Goal: Task Accomplishment & Management: Manage account settings

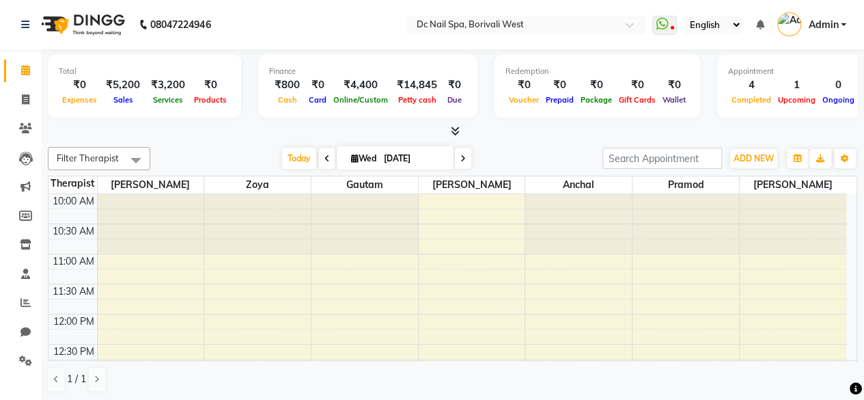
scroll to position [475, 0]
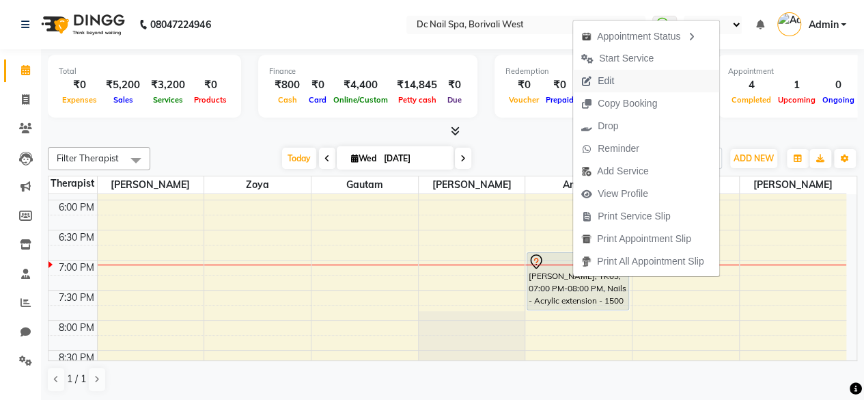
click at [602, 85] on span "Edit" at bounding box center [606, 81] width 16 height 14
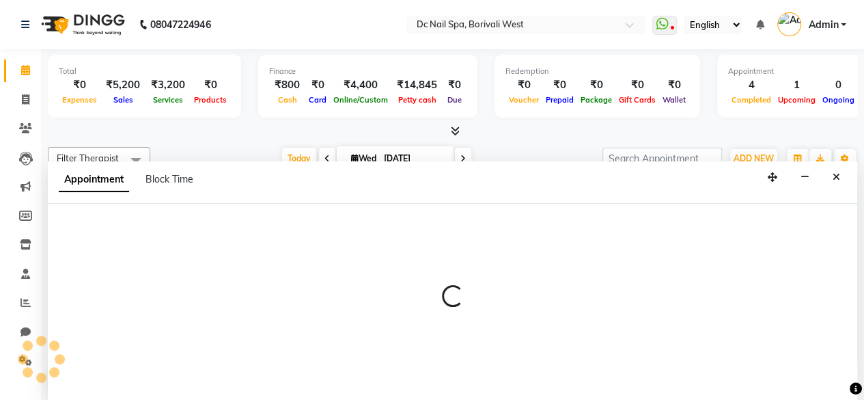
select select "tentative"
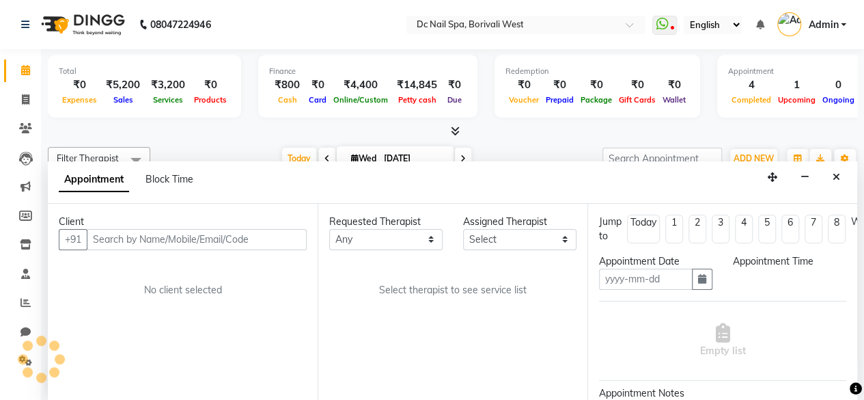
scroll to position [0, 0]
type input "[DATE]"
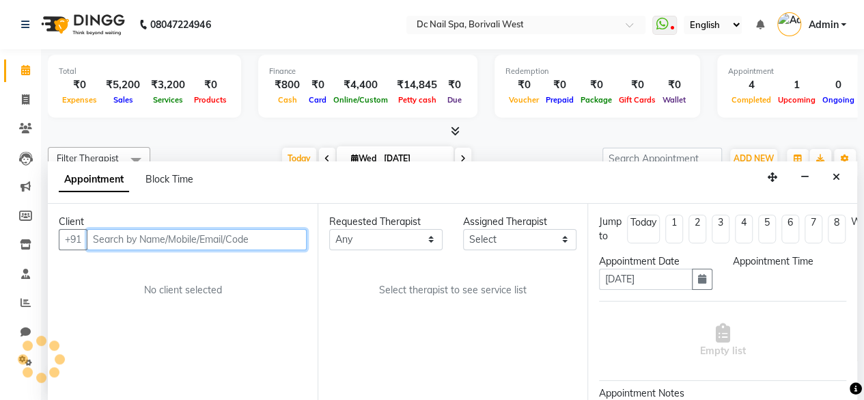
select select "82138"
select select "1140"
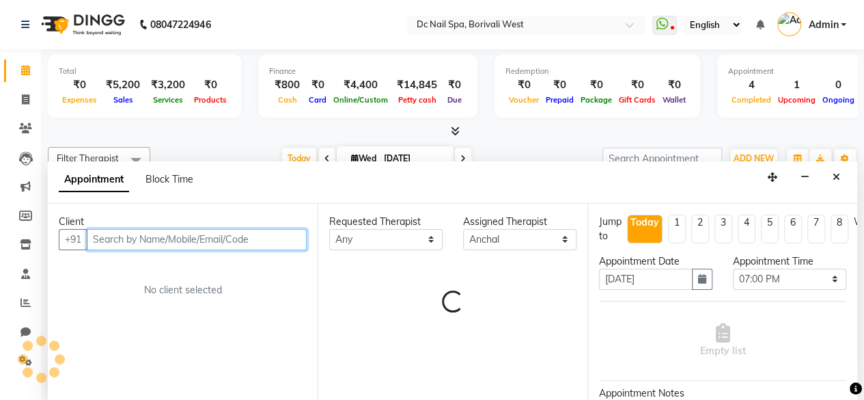
select select "4064"
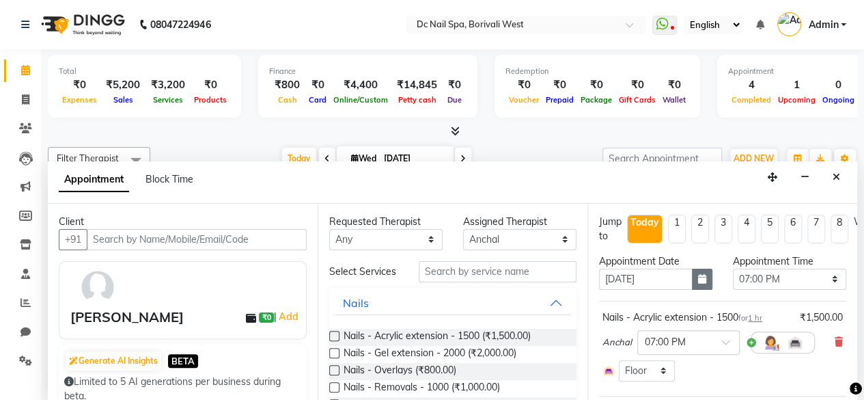
click at [704, 275] on button "button" at bounding box center [702, 278] width 20 height 21
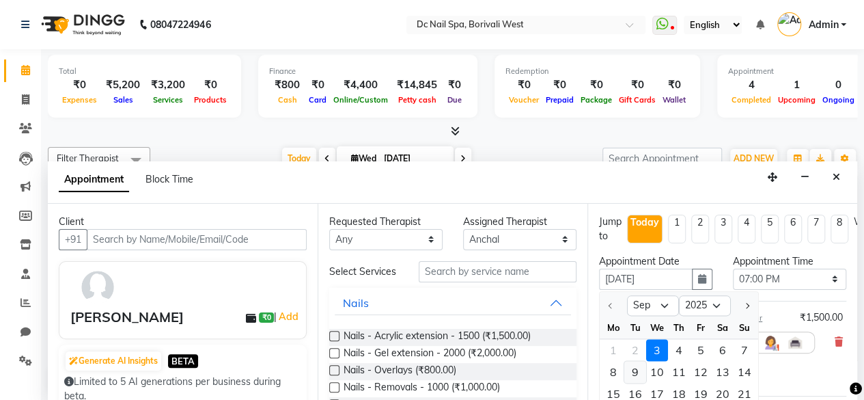
click at [637, 371] on div "9" at bounding box center [635, 372] width 22 height 22
type input "[DATE]"
select select "1140"
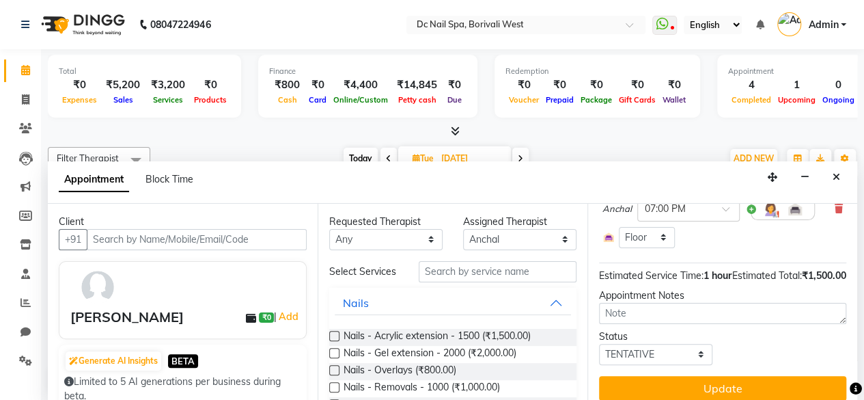
scroll to position [167, 0]
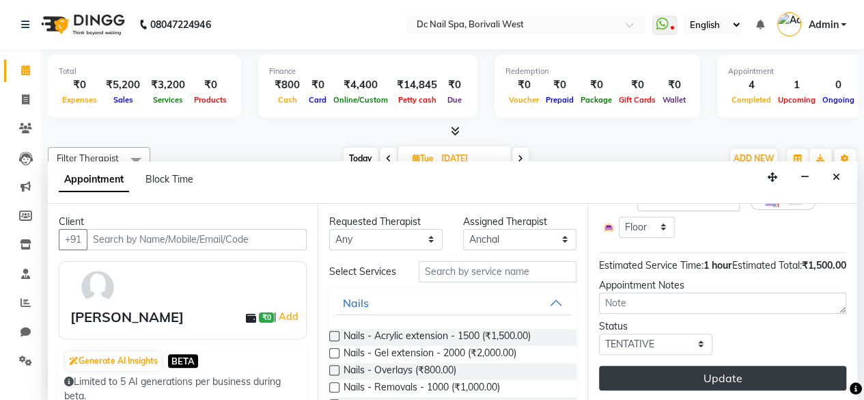
click at [796, 365] on button "Update" at bounding box center [722, 377] width 247 height 25
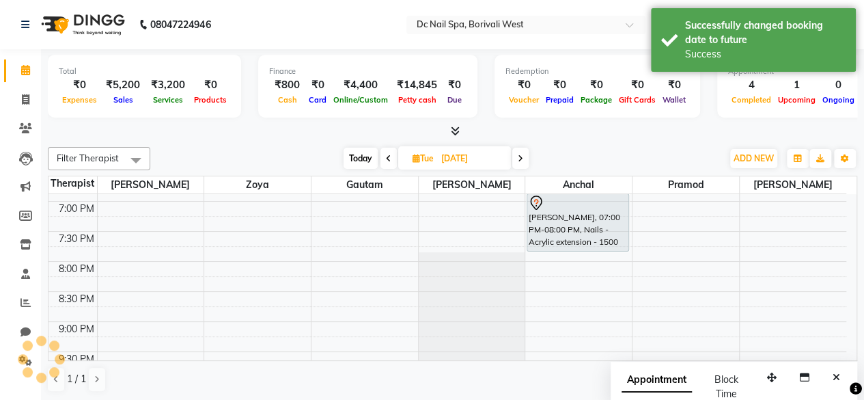
scroll to position [0, 0]
click at [841, 377] on button "Close" at bounding box center [836, 377] width 20 height 21
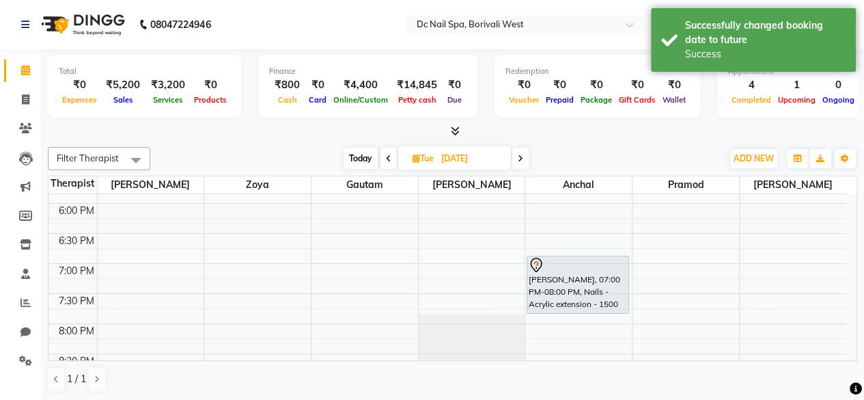
scroll to position [474, 0]
click at [367, 151] on span "Today" at bounding box center [361, 158] width 34 height 21
type input "[DATE]"
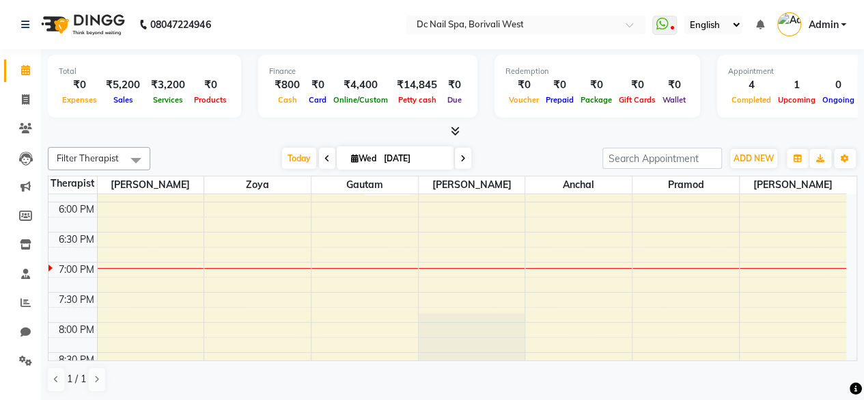
scroll to position [467, 0]
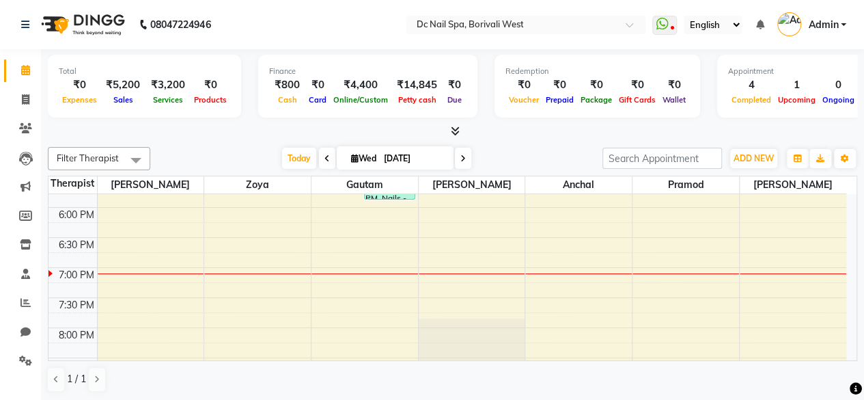
click at [421, 148] on input "[DATE]" at bounding box center [414, 158] width 68 height 20
select select "9"
select select "2025"
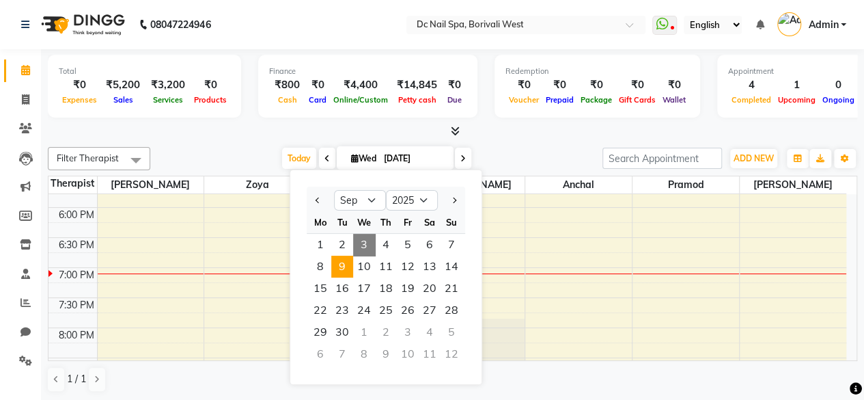
click at [341, 262] on span "9" at bounding box center [342, 266] width 22 height 22
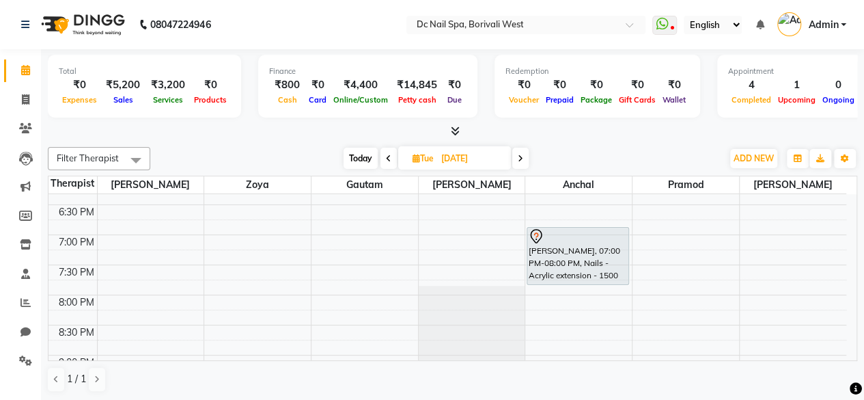
scroll to position [500, 0]
click at [359, 160] on span "Today" at bounding box center [361, 158] width 34 height 21
type input "[DATE]"
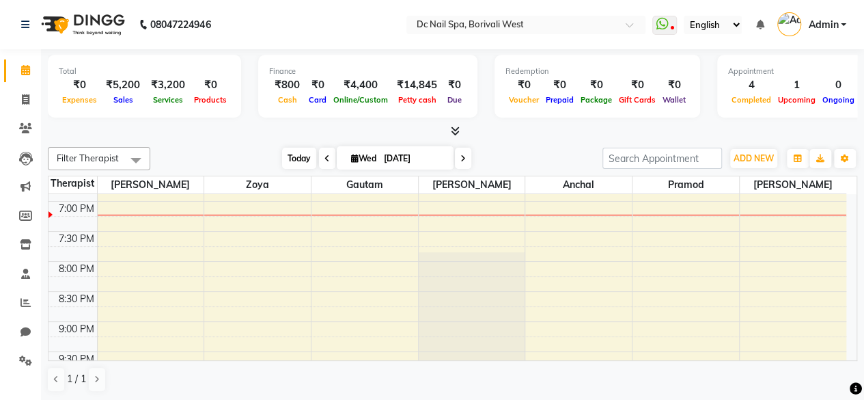
click at [302, 156] on span "Today" at bounding box center [299, 158] width 34 height 21
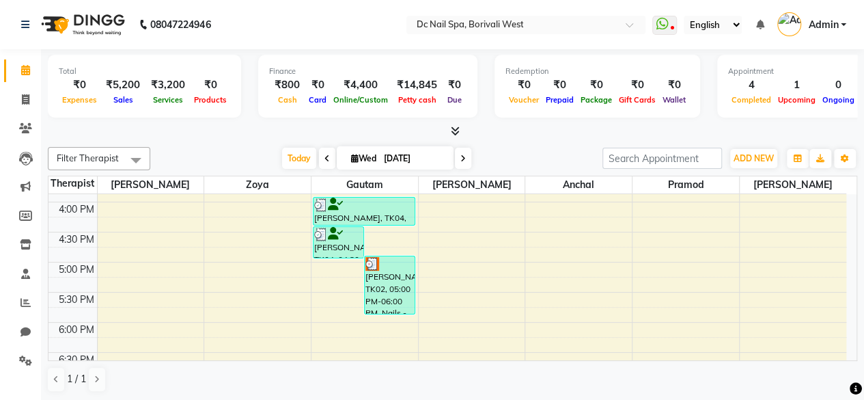
scroll to position [347, 0]
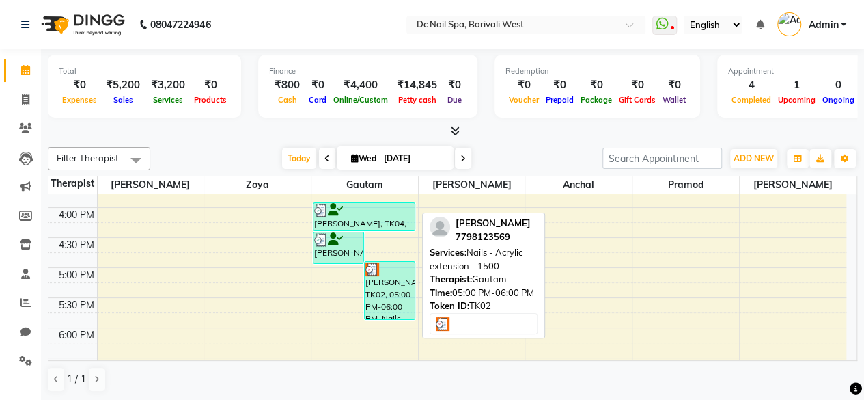
click at [382, 297] on div "[PERSON_NAME], TK02, 05:00 PM-06:00 PM, Nails - Acrylic extension - 1500" at bounding box center [390, 290] width 50 height 57
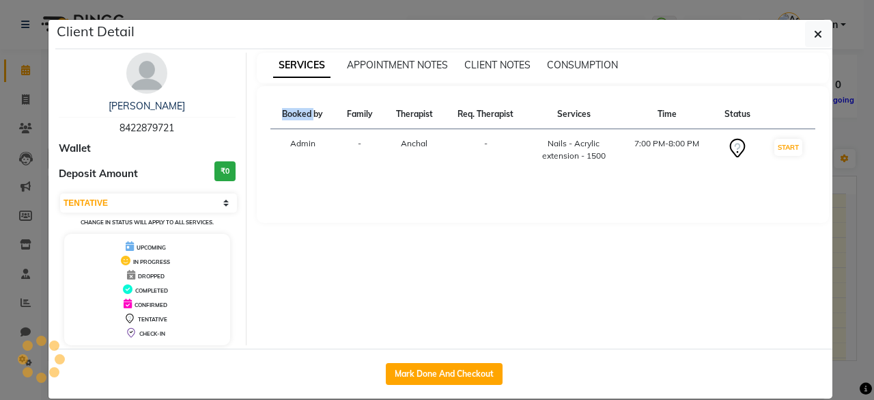
click at [382, 297] on div "SERVICES APPOINTMENT NOTES CLIENT NOTES CONSUMPTION Booked by Family Therapist …" at bounding box center [543, 199] width 593 height 292
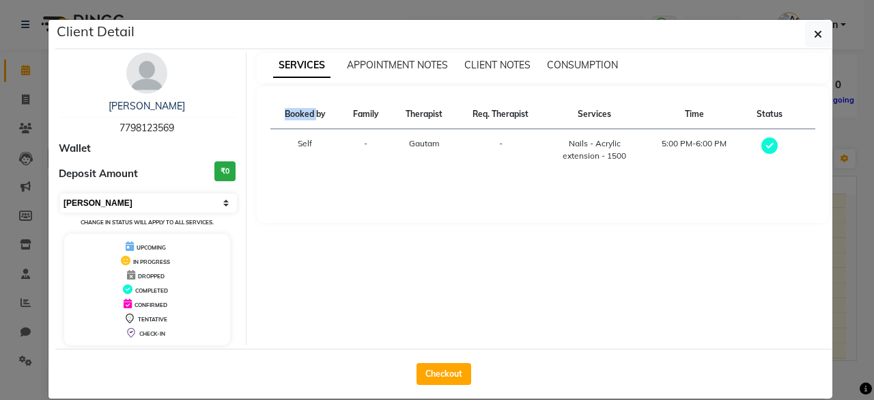
click at [118, 200] on select "Select MARK DONE UPCOMING" at bounding box center [148, 202] width 177 height 19
select select "5"
click at [60, 193] on select "Select MARK DONE UPCOMING" at bounding box center [148, 202] width 177 height 19
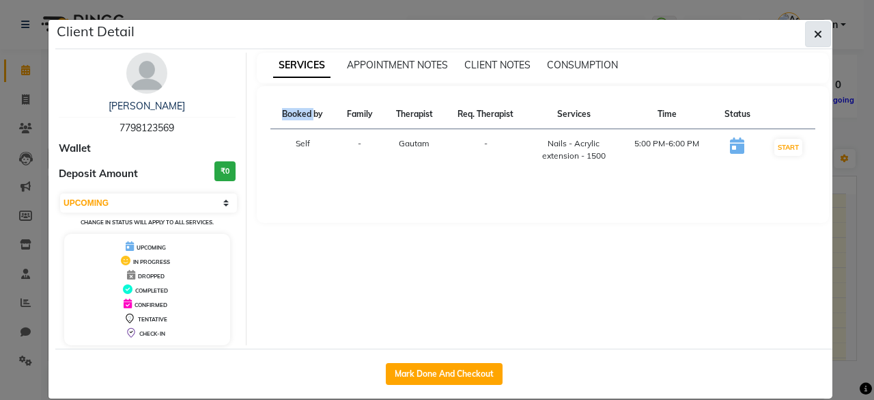
click at [814, 31] on icon "button" at bounding box center [818, 34] width 8 height 11
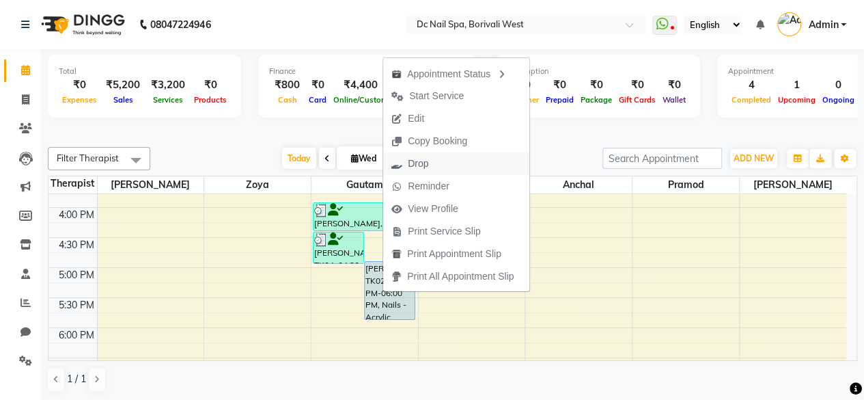
click at [436, 156] on button "Drop" at bounding box center [456, 163] width 146 height 23
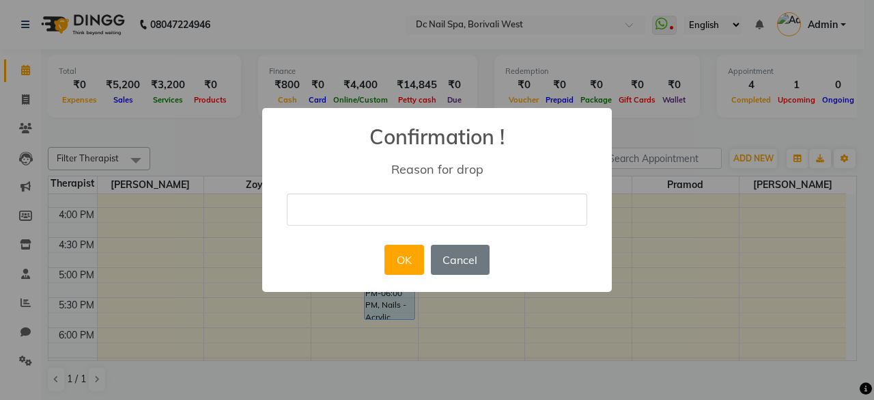
click at [393, 196] on input "text" at bounding box center [437, 209] width 301 height 32
type input "Not coming"
click at [403, 277] on div "OK No Cancel" at bounding box center [436, 259] width 111 height 37
click at [412, 260] on button "OK" at bounding box center [404, 259] width 39 height 30
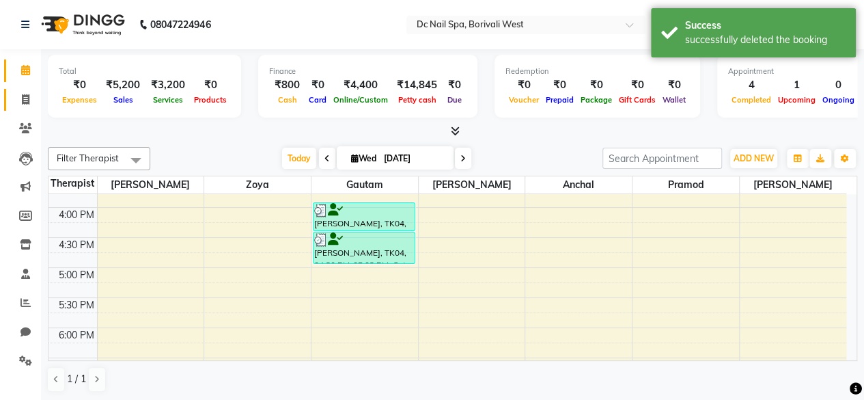
click at [30, 107] on link "Invoice" at bounding box center [20, 100] width 33 height 23
select select "8056"
select select "service"
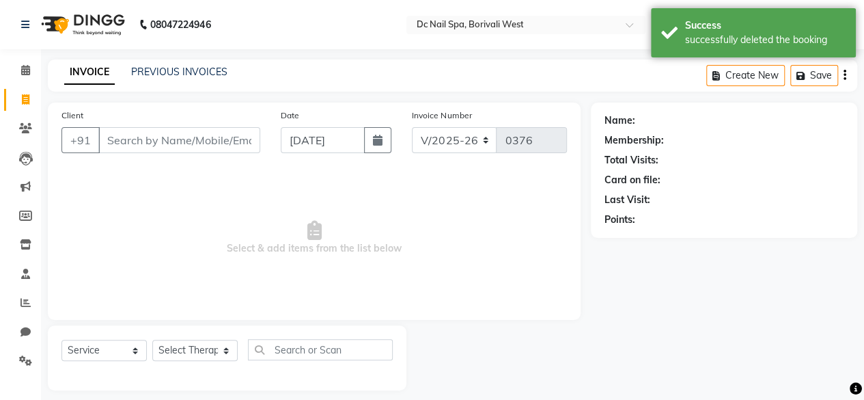
click at [148, 141] on input "Client" at bounding box center [179, 140] width 162 height 26
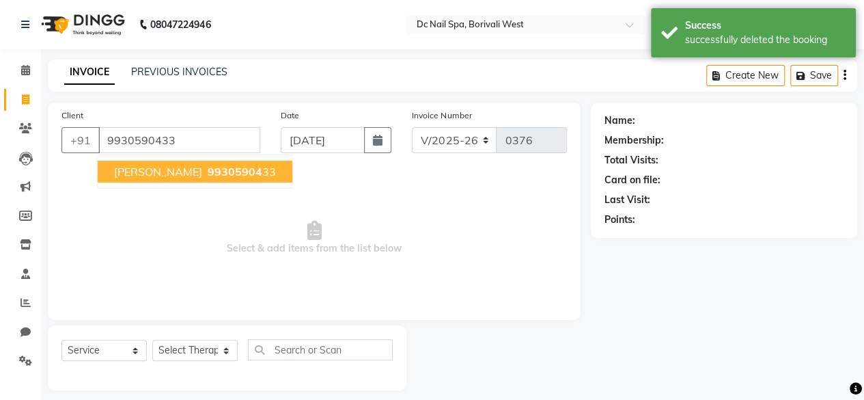
type input "9930590433"
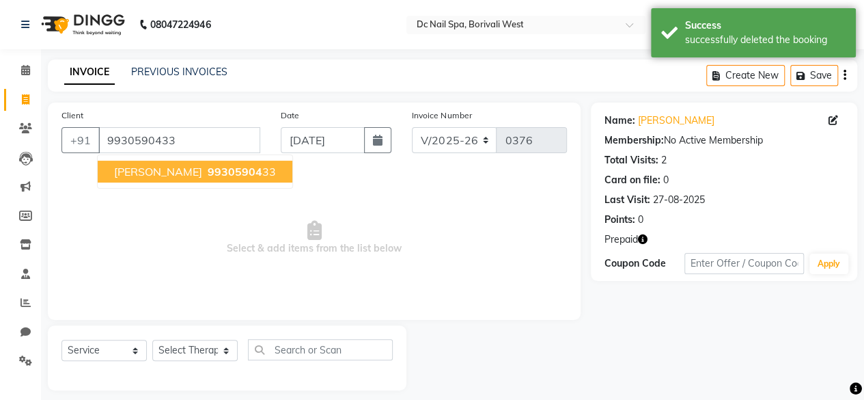
click at [214, 169] on span "99305904" at bounding box center [235, 172] width 55 height 14
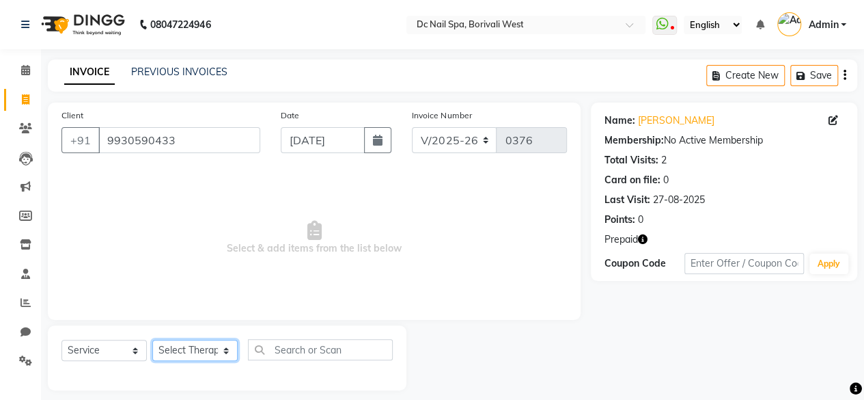
click at [197, 348] on select "Select Therapist [PERSON_NAME] [PERSON_NAME] [PERSON_NAME] [PERSON_NAME] Staff …" at bounding box center [194, 349] width 85 height 21
select select "82138"
click at [152, 339] on select "Select Therapist [PERSON_NAME] [PERSON_NAME] [PERSON_NAME] [PERSON_NAME] Staff …" at bounding box center [194, 349] width 85 height 21
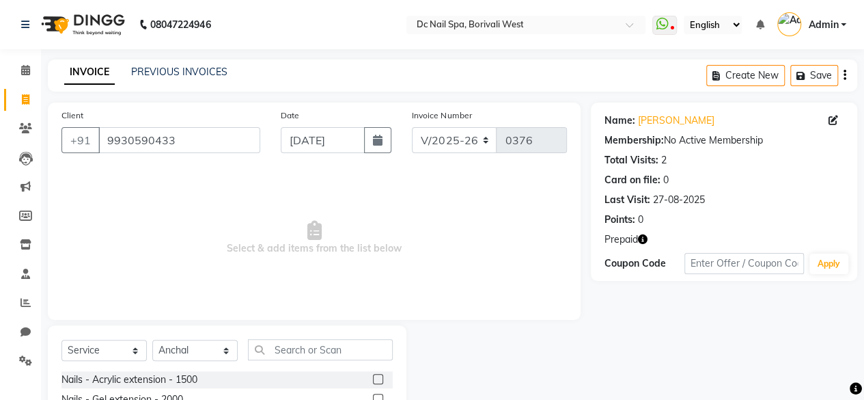
click at [373, 375] on label at bounding box center [378, 379] width 10 height 10
click at [373, 375] on input "checkbox" at bounding box center [377, 379] width 9 height 9
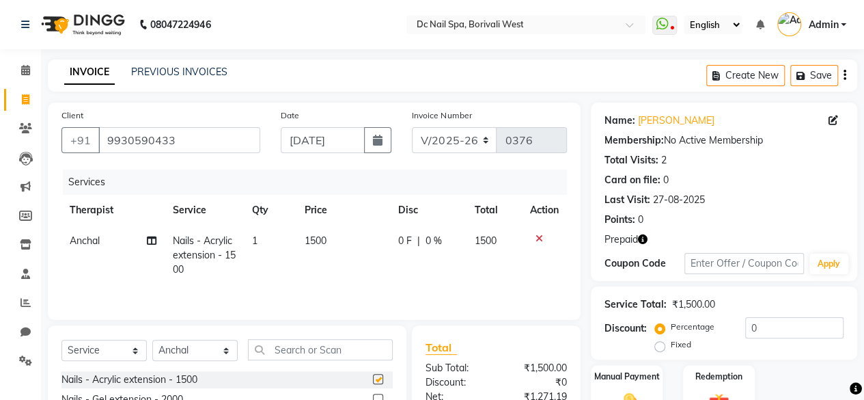
checkbox input "false"
click at [346, 346] on input "text" at bounding box center [320, 349] width 145 height 21
type input "gel po"
click at [373, 379] on label at bounding box center [378, 379] width 10 height 10
click at [373, 379] on input "checkbox" at bounding box center [377, 379] width 9 height 9
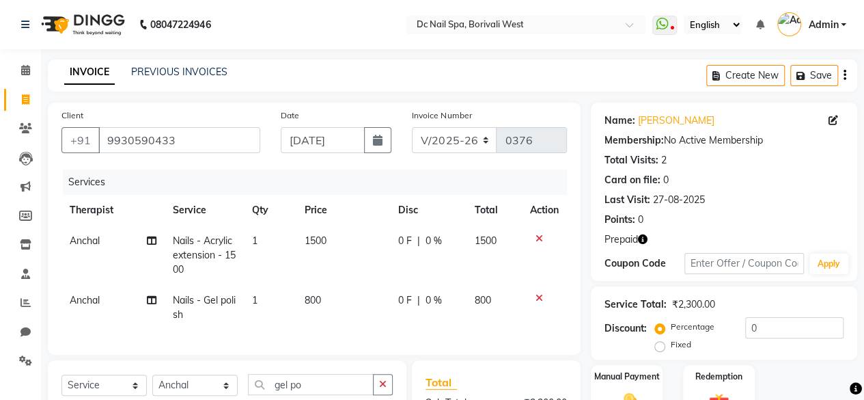
checkbox input "false"
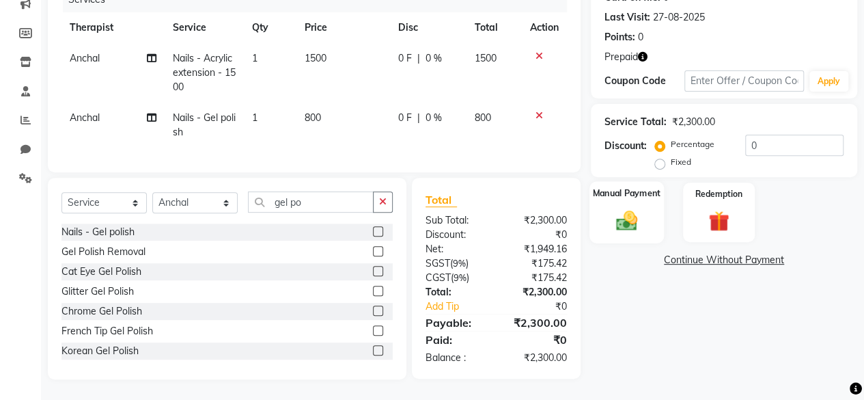
click at [636, 216] on img at bounding box center [626, 220] width 35 height 25
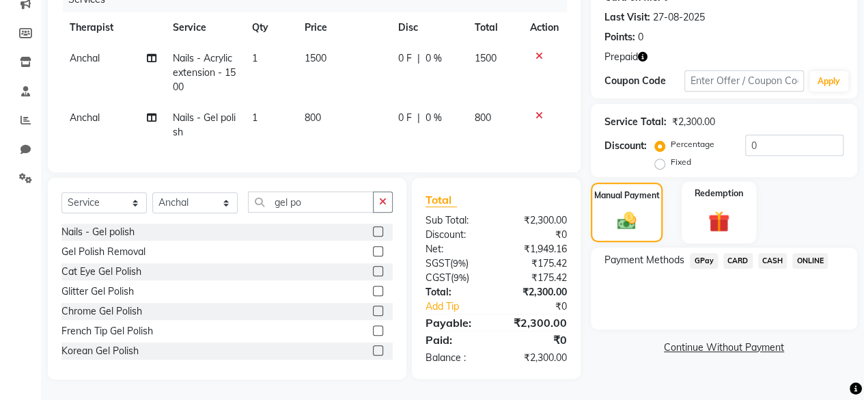
click at [733, 208] on img at bounding box center [718, 221] width 35 height 27
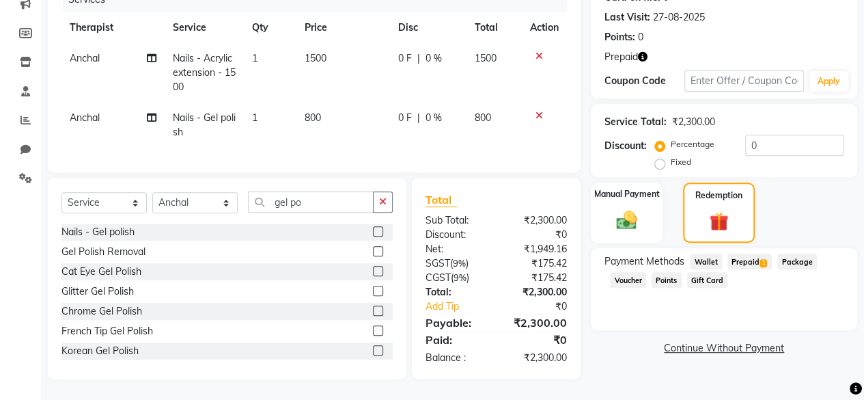
click at [752, 253] on span "Prepaid 1" at bounding box center [749, 261] width 44 height 16
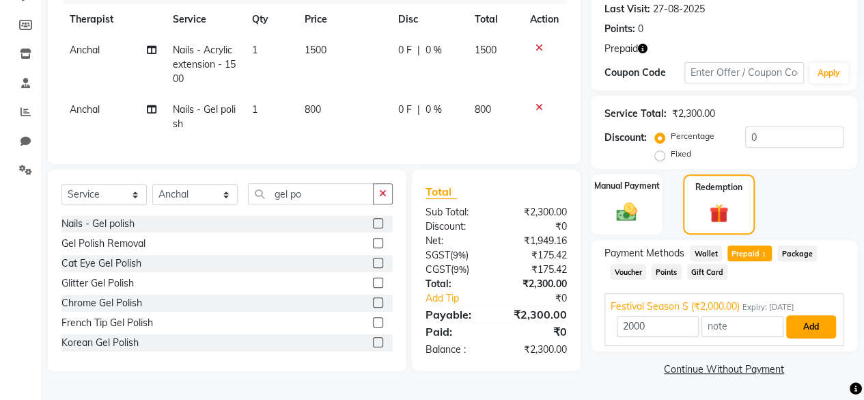
click at [824, 327] on button "Add" at bounding box center [811, 326] width 50 height 23
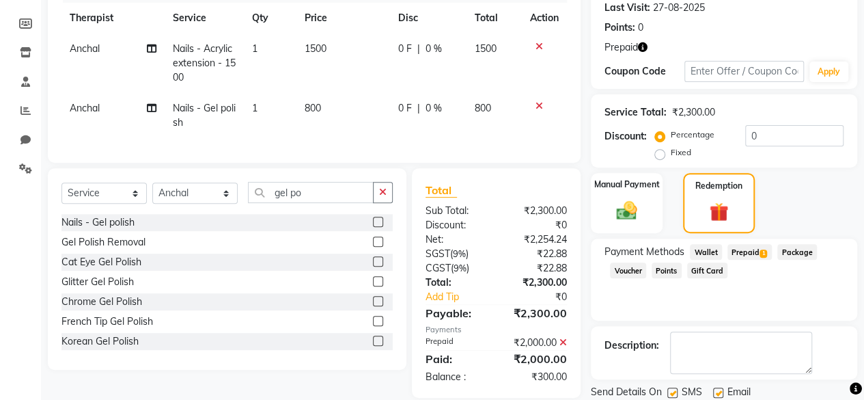
scroll to position [237, 0]
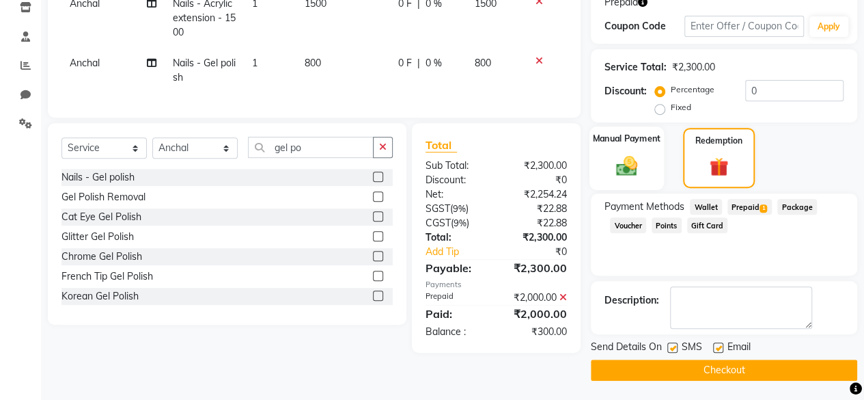
click at [643, 172] on img at bounding box center [626, 165] width 35 height 25
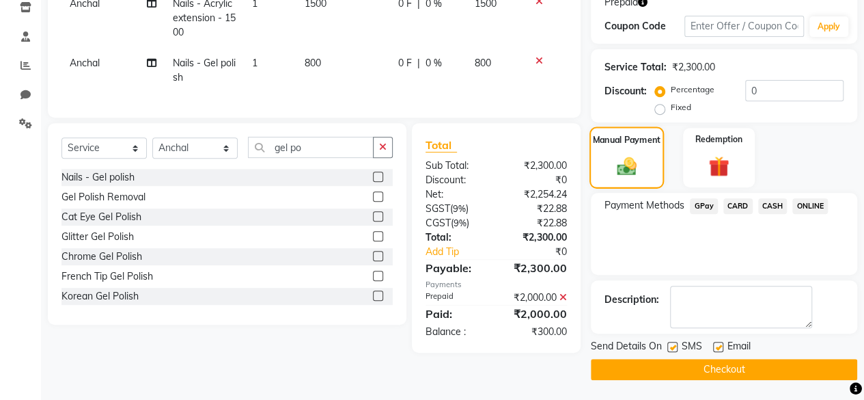
scroll to position [236, 0]
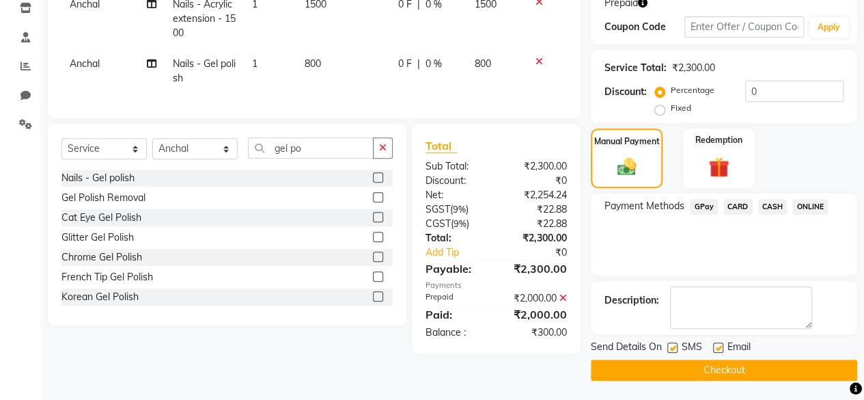
click at [777, 205] on span "CASH" at bounding box center [772, 207] width 29 height 16
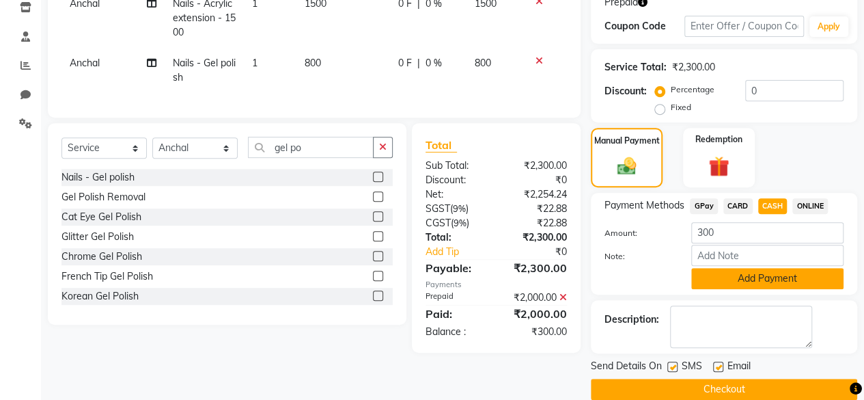
click at [757, 285] on button "Add Payment" at bounding box center [767, 278] width 152 height 21
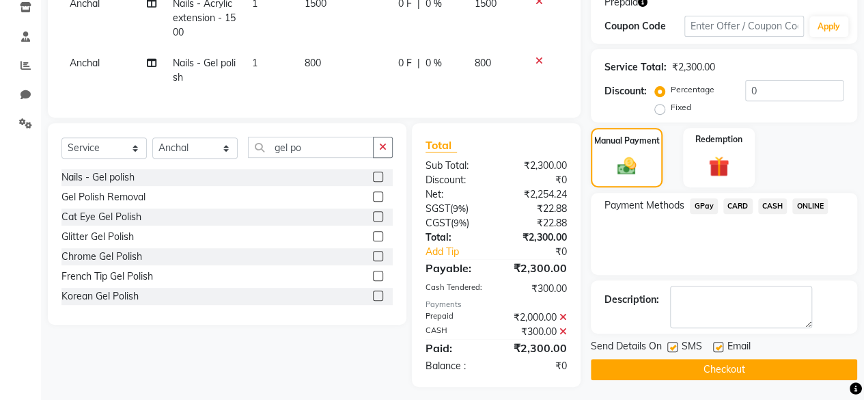
scroll to position [253, 0]
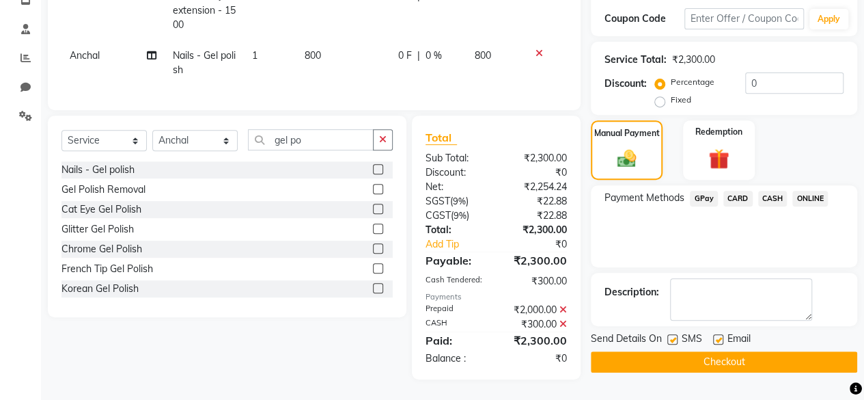
click at [717, 334] on label at bounding box center [718, 339] width 10 height 10
click at [717, 335] on input "checkbox" at bounding box center [717, 339] width 9 height 9
checkbox input "false"
click at [673, 334] on label at bounding box center [672, 339] width 10 height 10
click at [673, 335] on input "checkbox" at bounding box center [671, 339] width 9 height 9
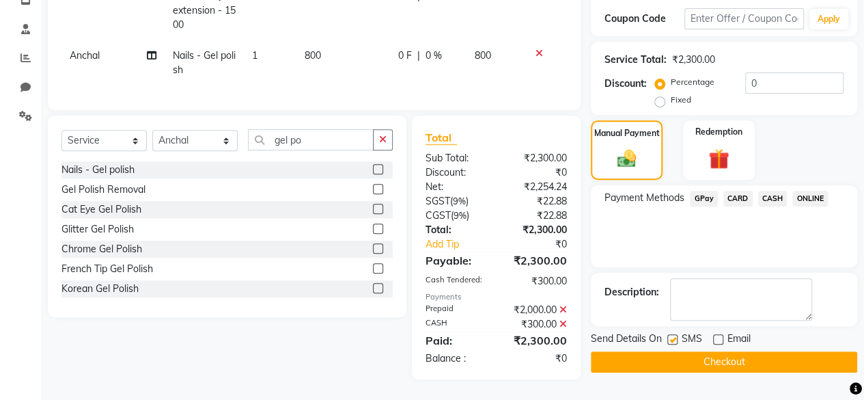
checkbox input "false"
click at [713, 352] on button "Checkout" at bounding box center [724, 361] width 266 height 21
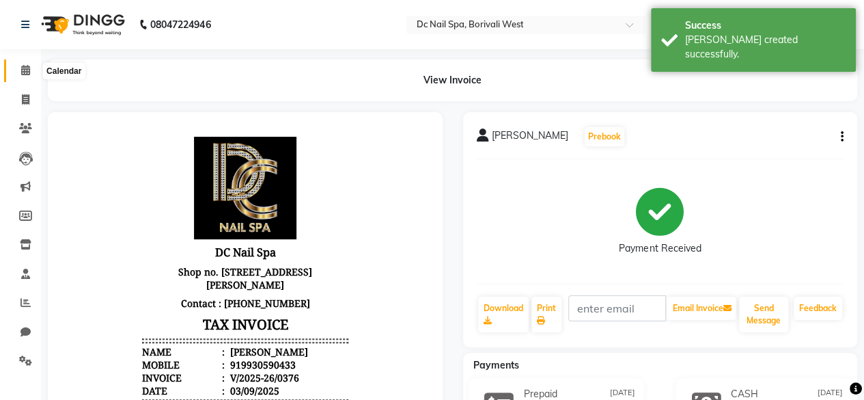
click at [34, 74] on span at bounding box center [26, 71] width 24 height 16
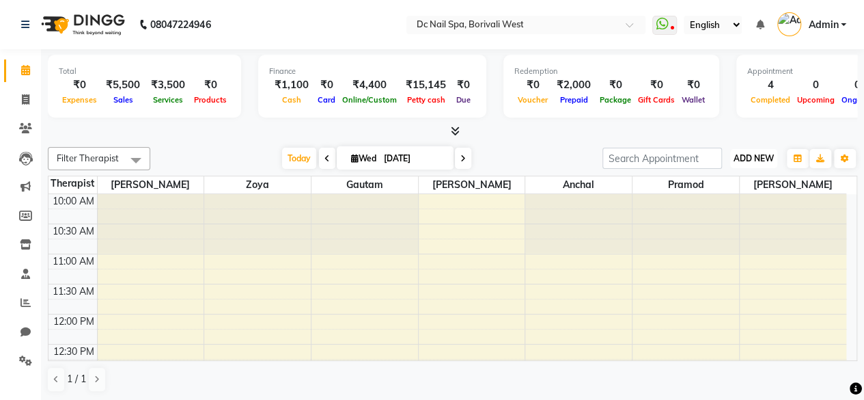
click at [755, 154] on span "ADD NEW" at bounding box center [753, 158] width 40 height 10
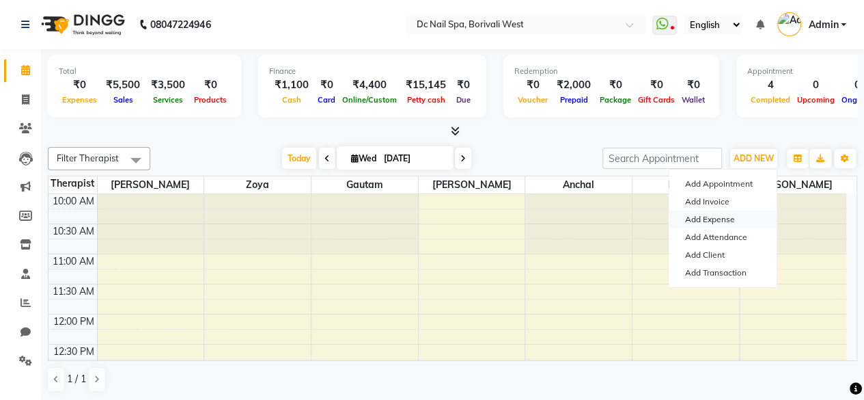
click at [721, 221] on link "Add Expense" at bounding box center [723, 219] width 108 height 18
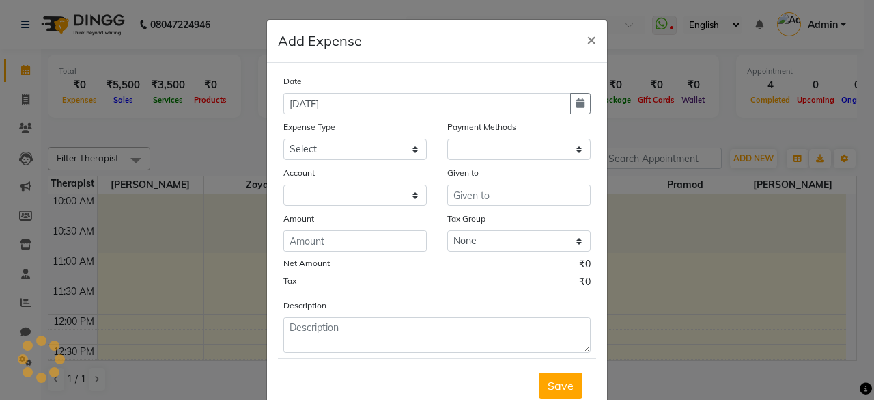
select select "1"
select select "7181"
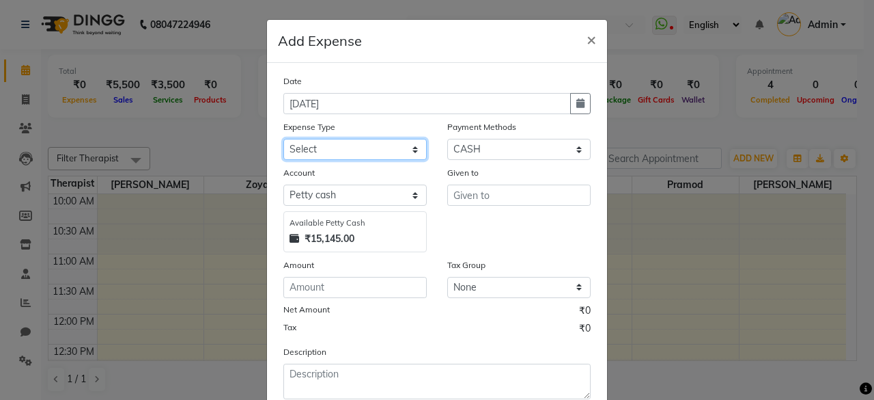
click at [379, 139] on select "Select Advance Salary Bank charges Car maintenance Cash transfer to bank Cash t…" at bounding box center [354, 149] width 143 height 21
click at [283, 139] on select "Select Advance Salary Bank charges Car maintenance Cash transfer to bank Cash t…" at bounding box center [354, 149] width 143 height 21
click at [402, 151] on select "Select Advance Salary Bank charges Car maintenance Cash transfer to bank Cash t…" at bounding box center [354, 149] width 143 height 21
select select "21579"
click at [283, 139] on select "Select Advance Salary Bank charges Car maintenance Cash transfer to bank Cash t…" at bounding box center [354, 149] width 143 height 21
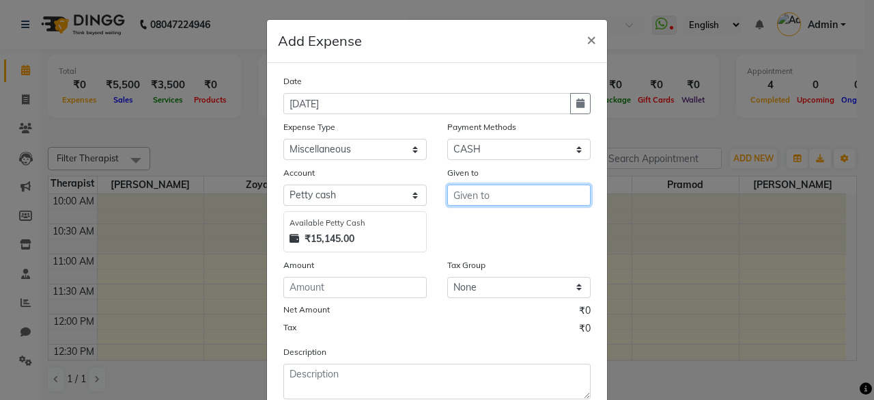
click at [515, 190] on input "text" at bounding box center [518, 194] width 143 height 21
type input "5"
type input "BMC Maid"
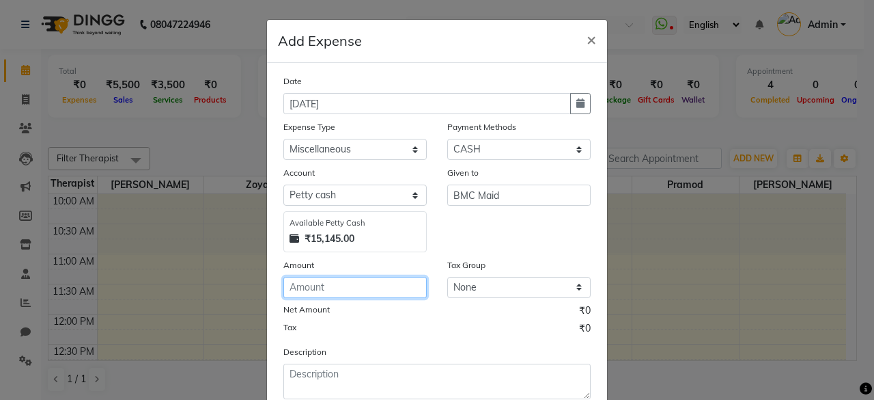
drag, startPoint x: 377, startPoint y: 295, endPoint x: 382, endPoint y: 283, distance: 13.2
click at [382, 283] on input "number" at bounding box center [354, 287] width 143 height 21
type input "500"
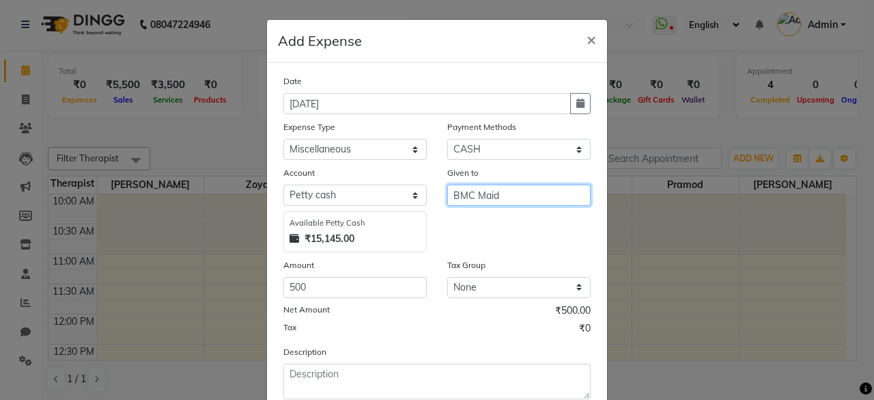
click at [527, 194] on input "BMC Maid" at bounding box center [518, 194] width 143 height 21
type input "BMC Maid [PERSON_NAME]"
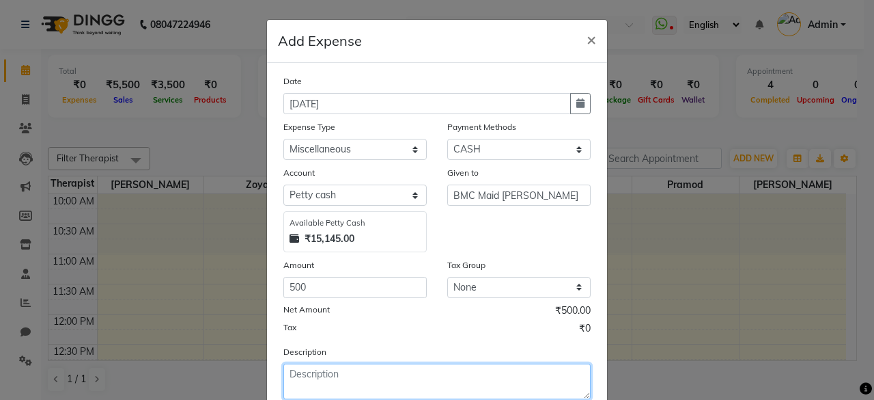
click at [425, 368] on textarea at bounding box center [436, 381] width 307 height 36
type textarea "BMC Cleaner monthly payment"
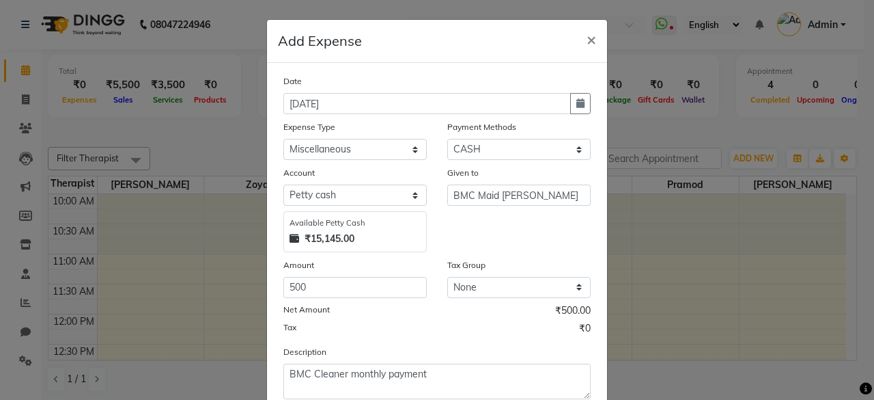
scroll to position [87, 0]
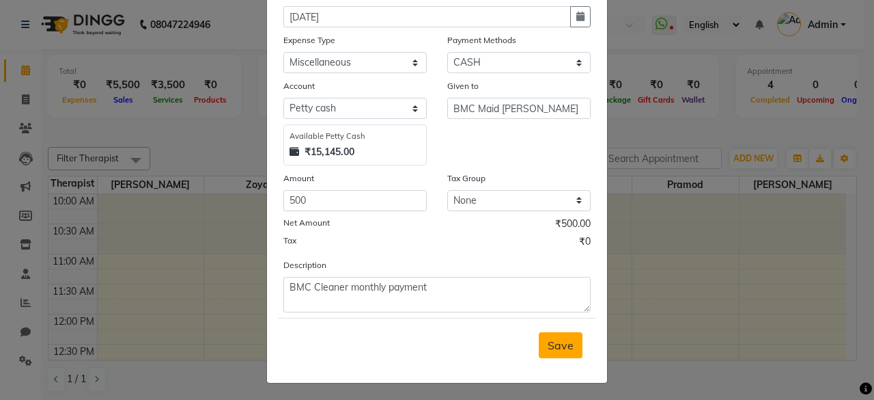
click at [557, 339] on span "Save" at bounding box center [561, 345] width 26 height 14
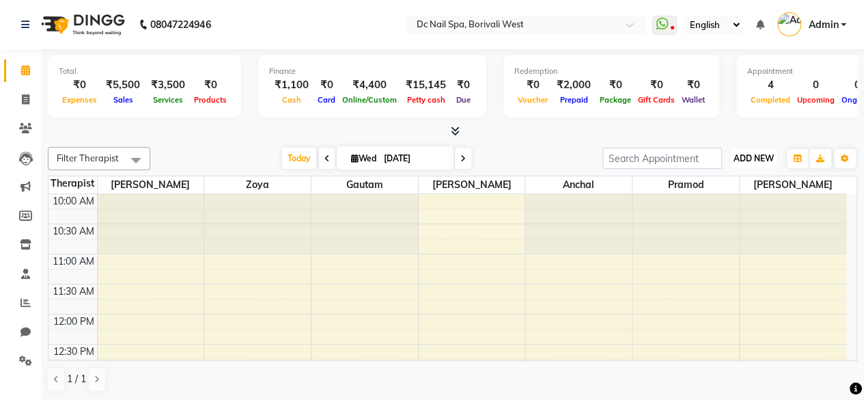
click at [755, 162] on span "ADD NEW" at bounding box center [753, 158] width 40 height 10
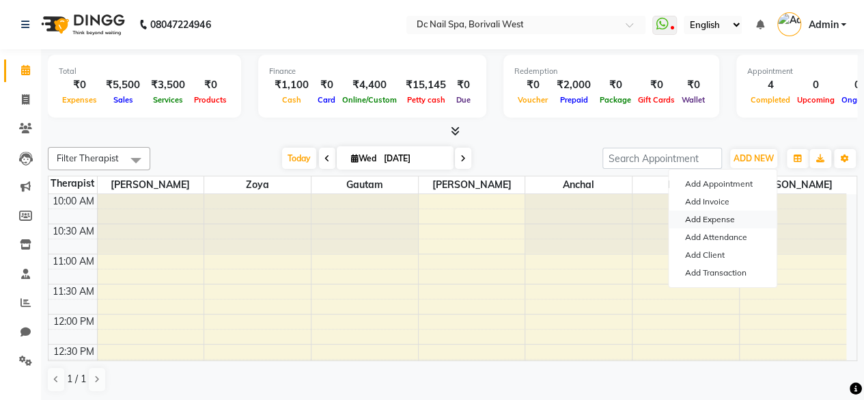
click at [725, 215] on link "Add Expense" at bounding box center [723, 219] width 108 height 18
select select "1"
select select "7181"
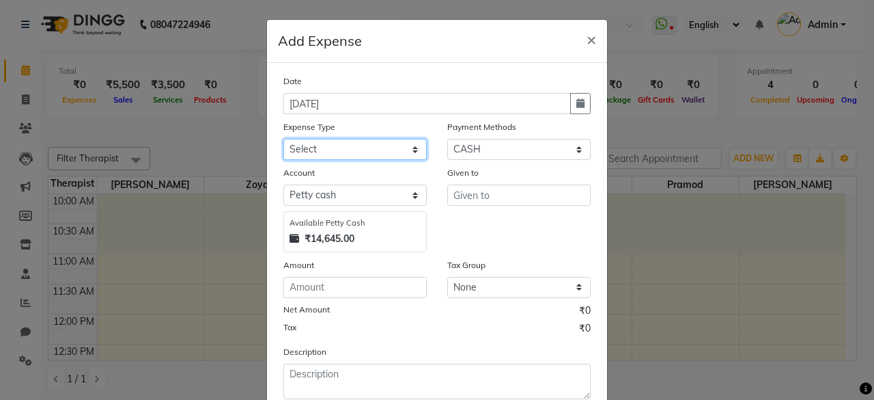
click at [378, 140] on select "Select Advance Salary Bank charges Car maintenance Cash transfer to bank Cash t…" at bounding box center [354, 149] width 143 height 21
select select "21579"
click at [283, 139] on select "Select Advance Salary Bank charges Car maintenance Cash transfer to bank Cash t…" at bounding box center [354, 149] width 143 height 21
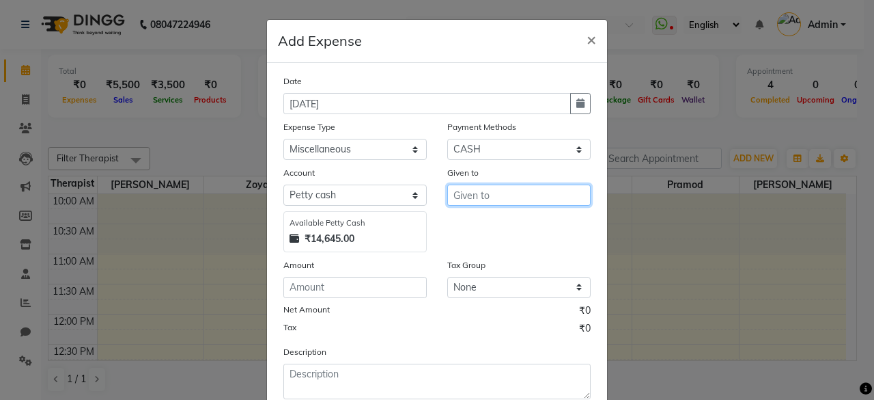
click at [487, 189] on input "text" at bounding box center [518, 194] width 143 height 21
type input "5"
type input "Ashish"
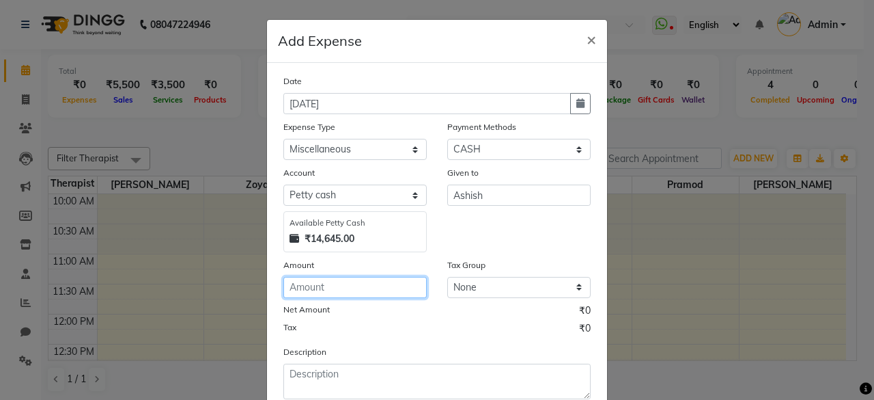
click at [362, 291] on input "number" at bounding box center [354, 287] width 143 height 21
type input "58"
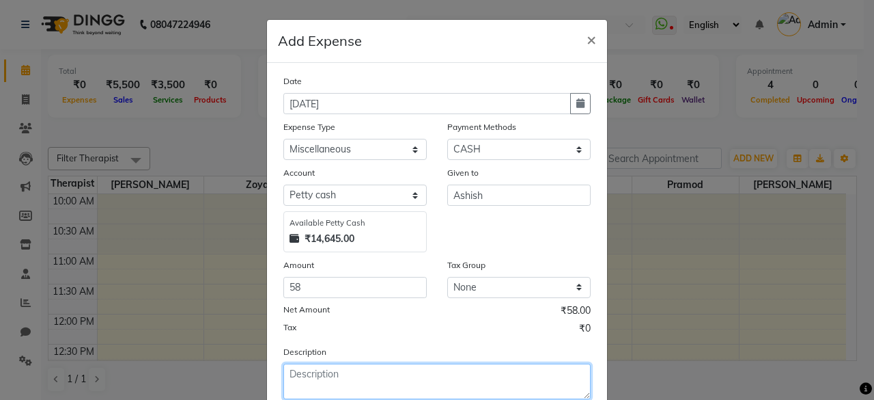
click at [336, 390] on textarea at bounding box center [436, 381] width 307 height 36
type textarea "Milk for salon staff tea"
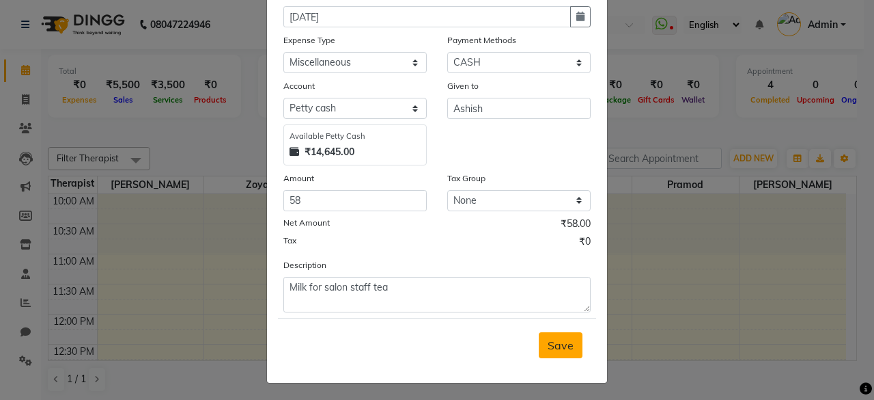
click at [553, 353] on button "Save" at bounding box center [561, 345] width 44 height 26
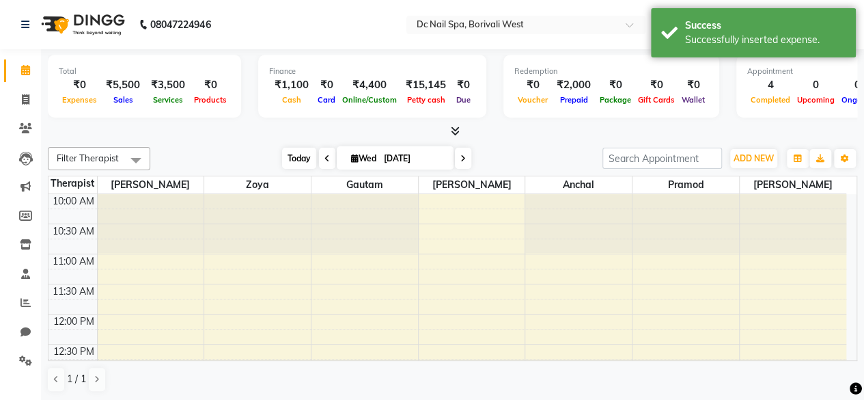
click at [292, 165] on span "Today" at bounding box center [299, 158] width 34 height 21
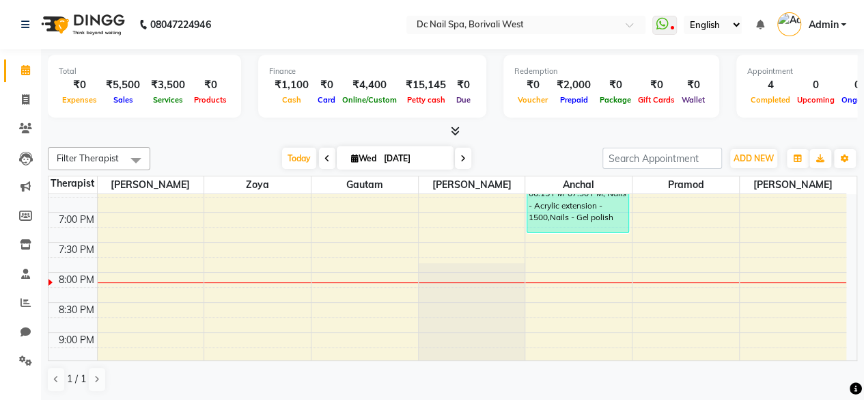
scroll to position [525, 0]
click at [240, 266] on div "10:00 AM 10:30 AM 11:00 AM 11:30 AM 12:00 PM 12:30 PM 1:00 PM 1:30 PM 2:00 PM 2…" at bounding box center [447, 89] width 798 height 841
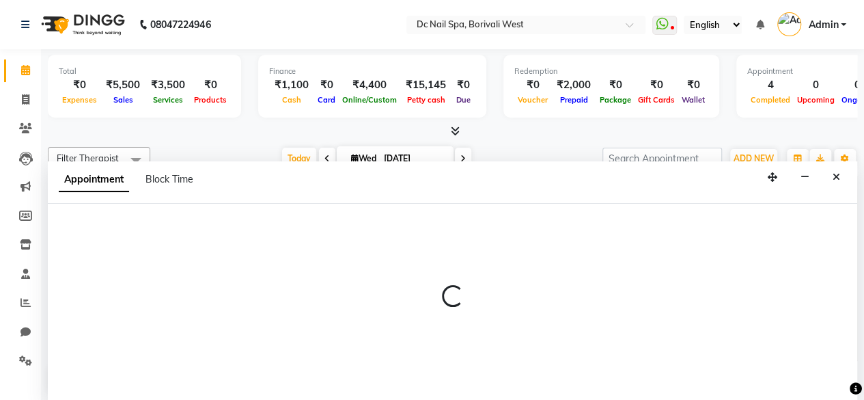
select select "88946"
select select "tentative"
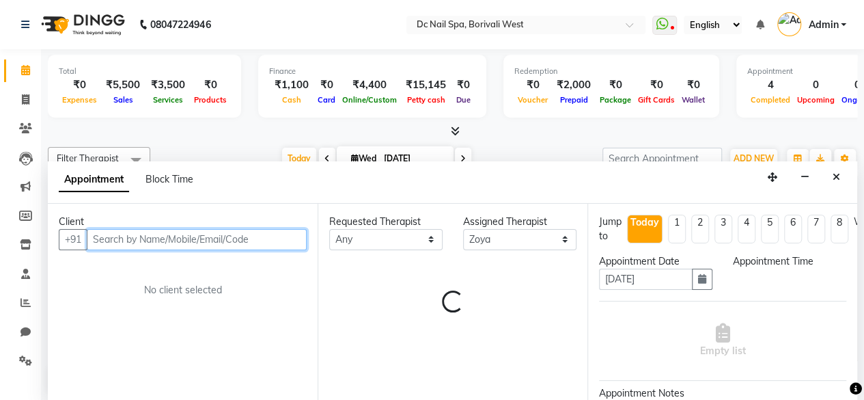
select select "1200"
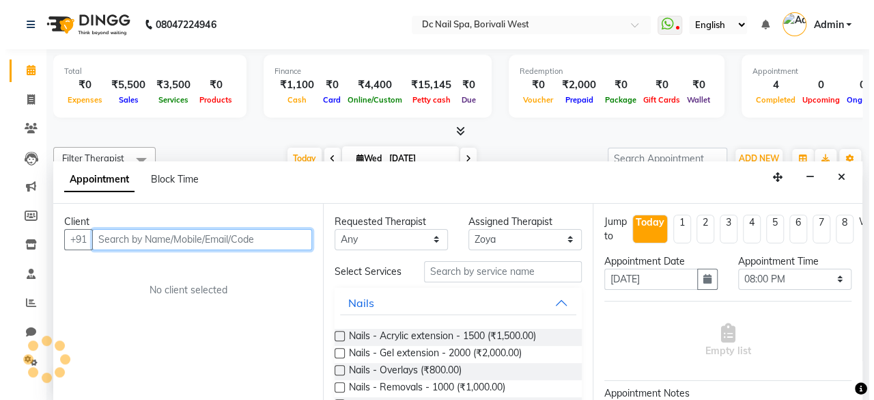
scroll to position [0, 0]
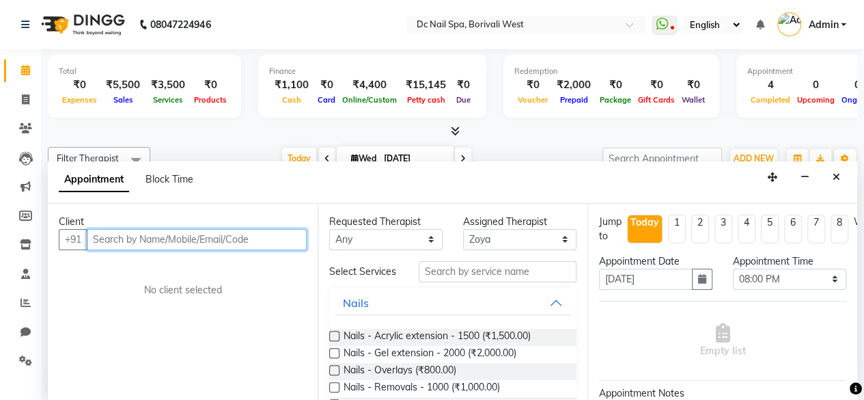
click at [137, 233] on input "text" at bounding box center [197, 239] width 220 height 21
type input "8355919065"
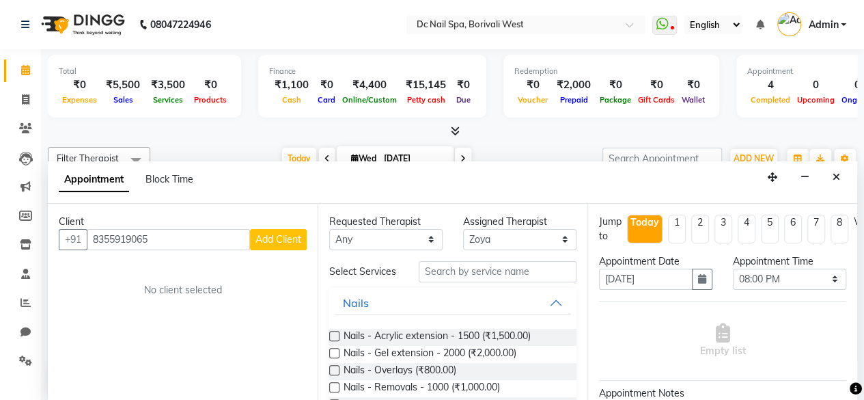
click at [266, 236] on span "Add Client" at bounding box center [278, 239] width 46 height 12
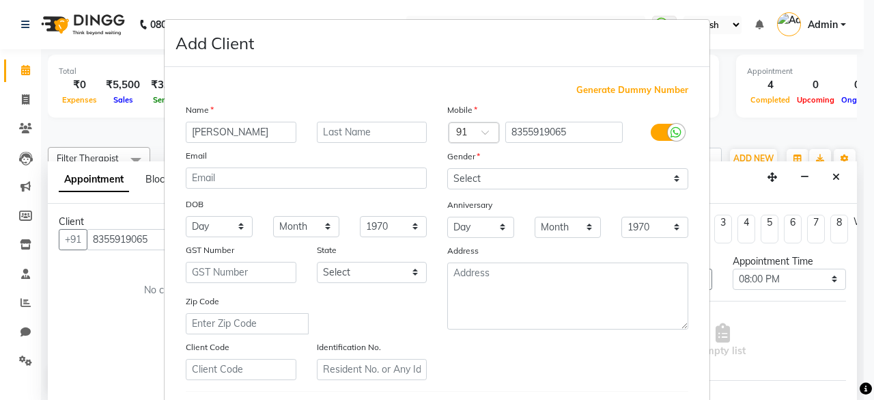
type input "[PERSON_NAME]"
click at [459, 166] on div "Gender" at bounding box center [459, 158] width 44 height 19
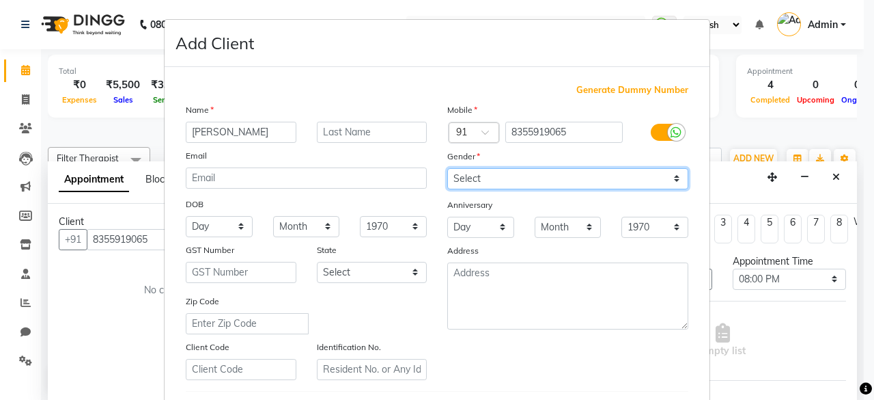
click at [464, 180] on select "Select [DEMOGRAPHIC_DATA] [DEMOGRAPHIC_DATA] Other Prefer Not To Say" at bounding box center [567, 178] width 241 height 21
select select "[DEMOGRAPHIC_DATA]"
click at [447, 168] on select "Select [DEMOGRAPHIC_DATA] [DEMOGRAPHIC_DATA] Other Prefer Not To Say" at bounding box center [567, 178] width 241 height 21
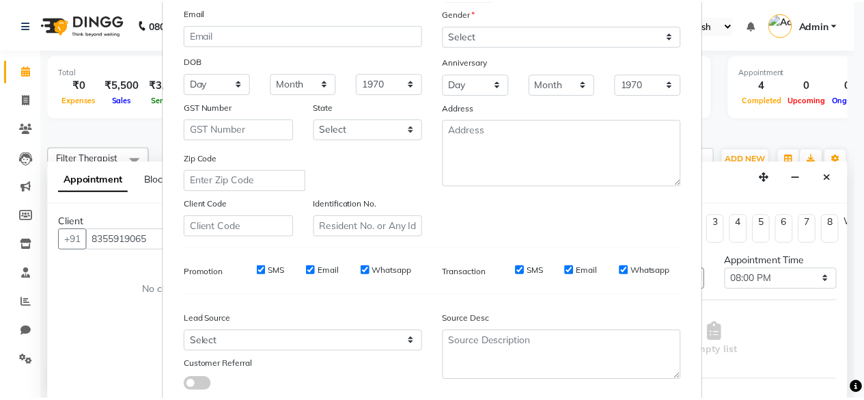
scroll to position [228, 0]
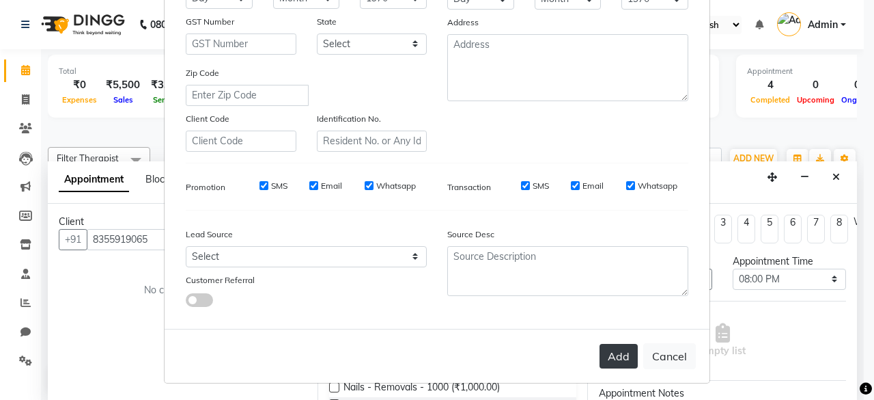
click at [620, 363] on button "Add" at bounding box center [619, 356] width 38 height 25
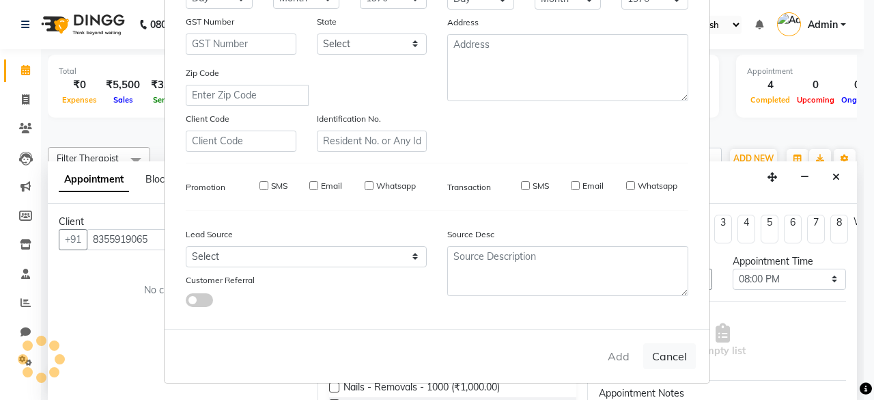
select select
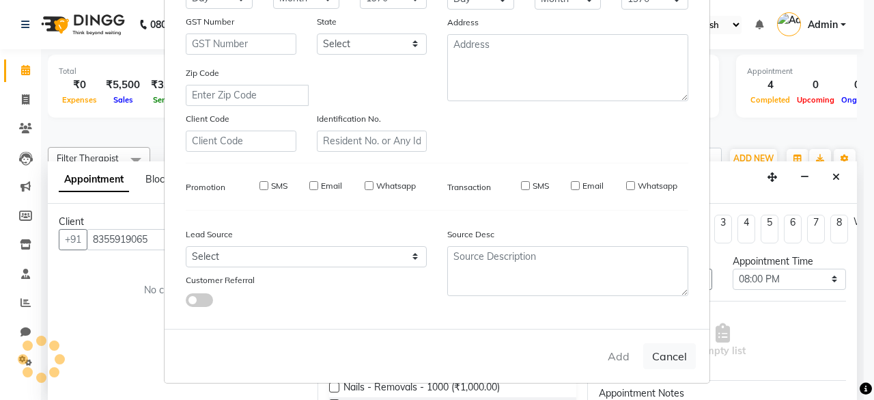
select select
checkbox input "false"
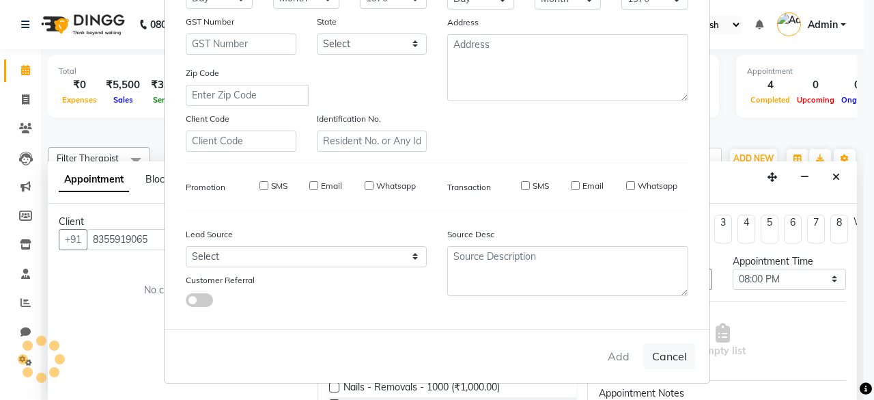
checkbox input "false"
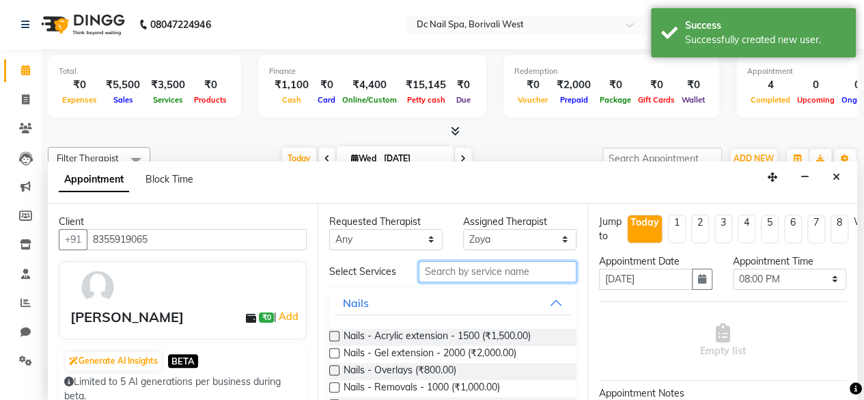
click at [468, 278] on input "text" at bounding box center [498, 271] width 158 height 21
click at [335, 341] on label at bounding box center [334, 336] width 10 height 10
click at [335, 341] on input "checkbox" at bounding box center [333, 337] width 9 height 9
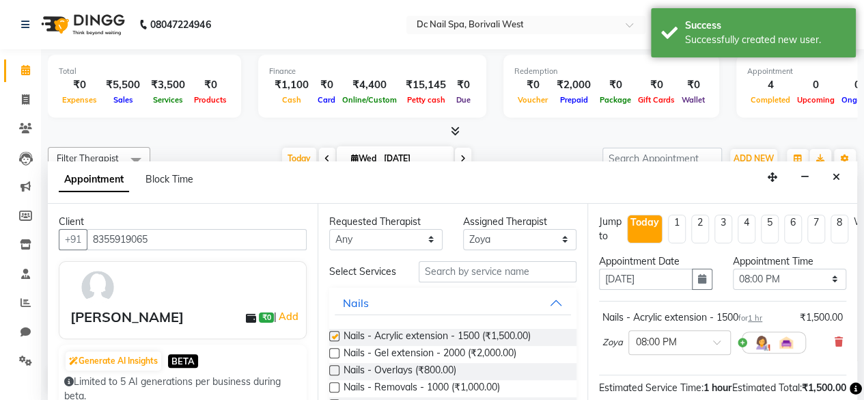
checkbox input "false"
click at [456, 275] on input "text" at bounding box center [498, 271] width 158 height 21
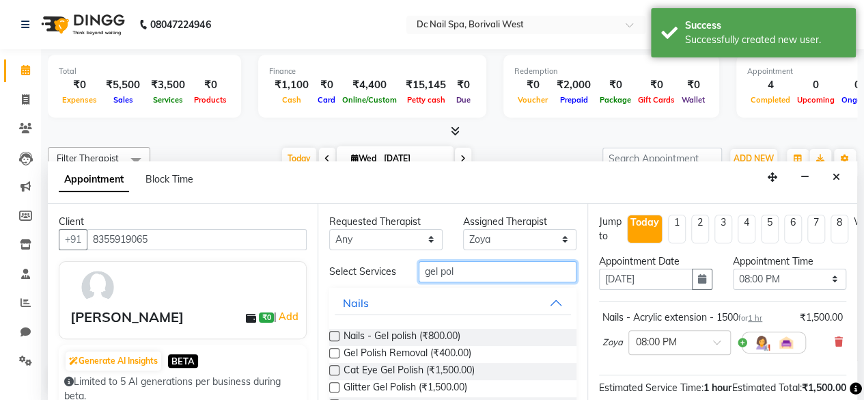
type input "gel pol"
click at [333, 341] on label at bounding box center [334, 336] width 10 height 10
click at [333, 341] on input "checkbox" at bounding box center [333, 337] width 9 height 9
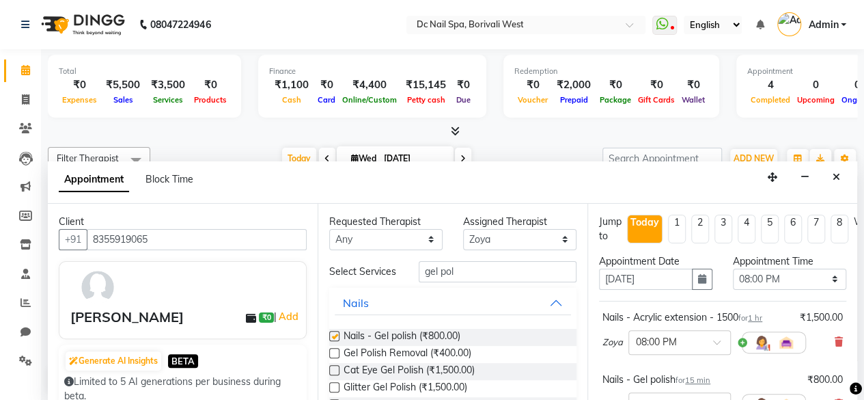
checkbox input "false"
click at [518, 234] on select "Select [PERSON_NAME] [PERSON_NAME] [PERSON_NAME] Veena [PERSON_NAME]" at bounding box center [519, 239] width 113 height 21
select select "86435"
click at [463, 229] on select "Select [PERSON_NAME] [PERSON_NAME] [PERSON_NAME] Veena [PERSON_NAME]" at bounding box center [519, 239] width 113 height 21
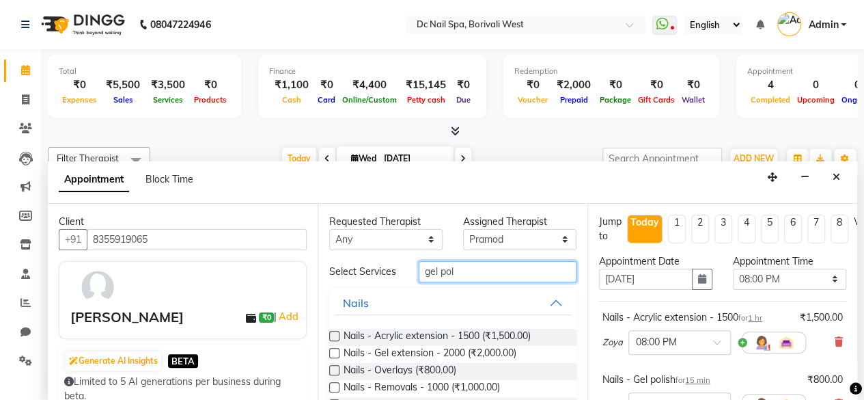
click at [494, 275] on input "gel pol" at bounding box center [498, 271] width 158 height 21
type input "g"
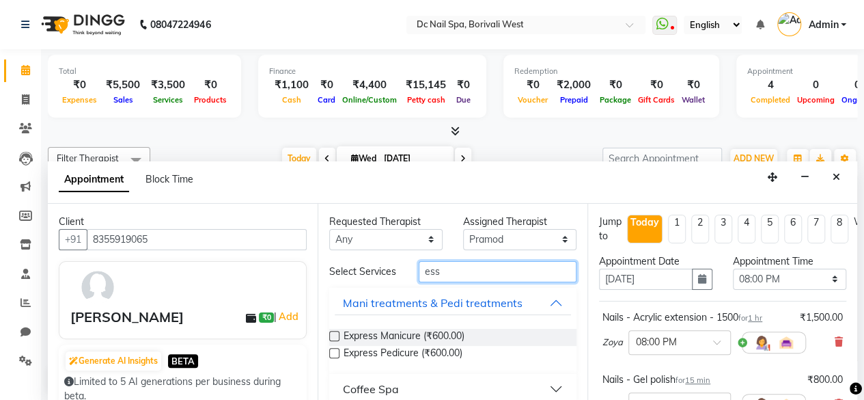
scroll to position [20, 0]
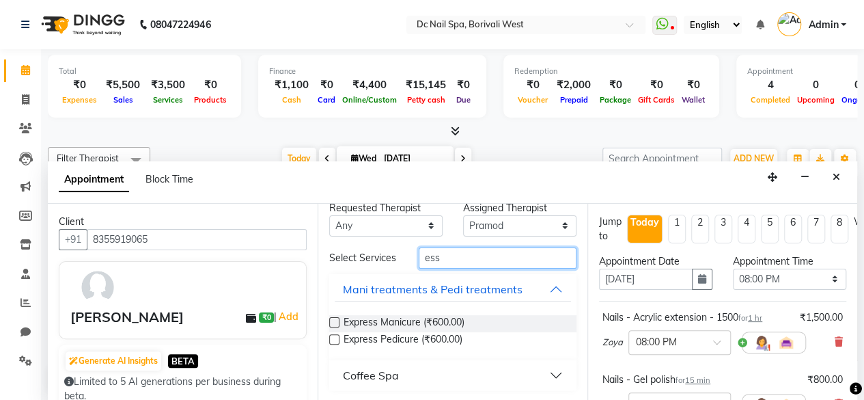
type input "ess"
click at [486, 369] on button "Coffee Spa" at bounding box center [453, 375] width 236 height 25
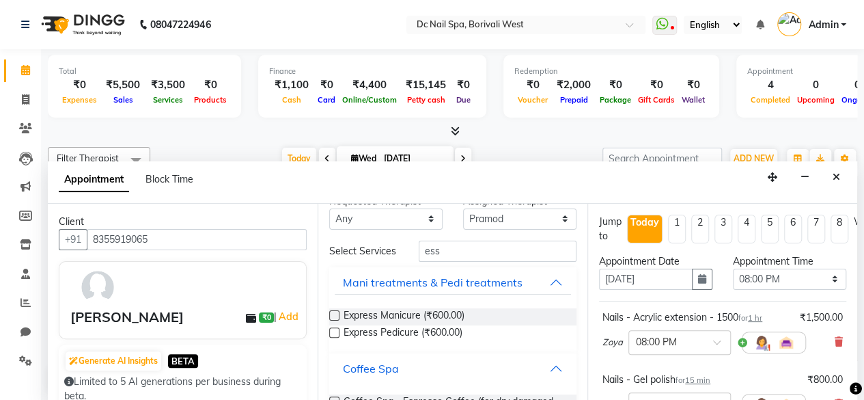
scroll to position [71, 0]
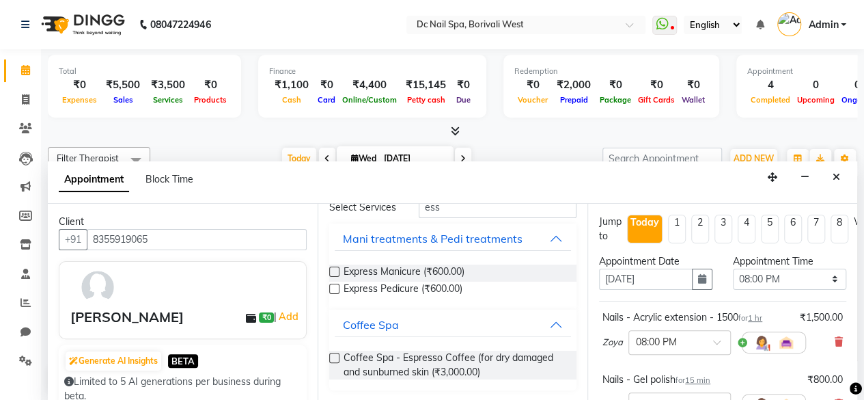
click at [335, 354] on label at bounding box center [334, 357] width 10 height 10
click at [335, 354] on input "checkbox" at bounding box center [333, 358] width 9 height 9
checkbox input "false"
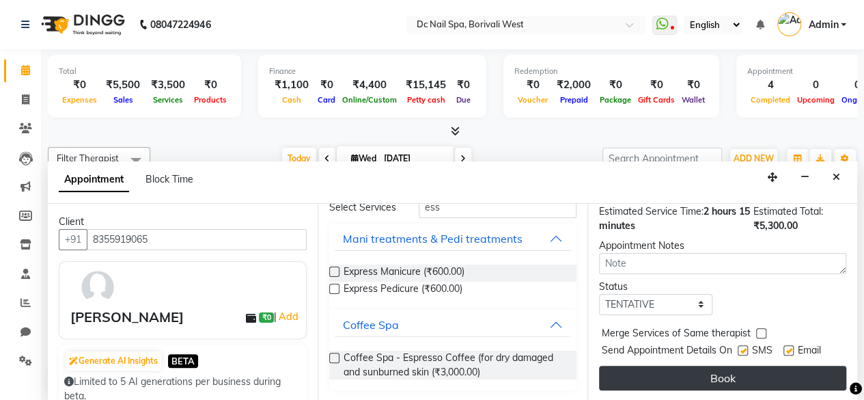
click at [801, 365] on button "Book" at bounding box center [722, 377] width 247 height 25
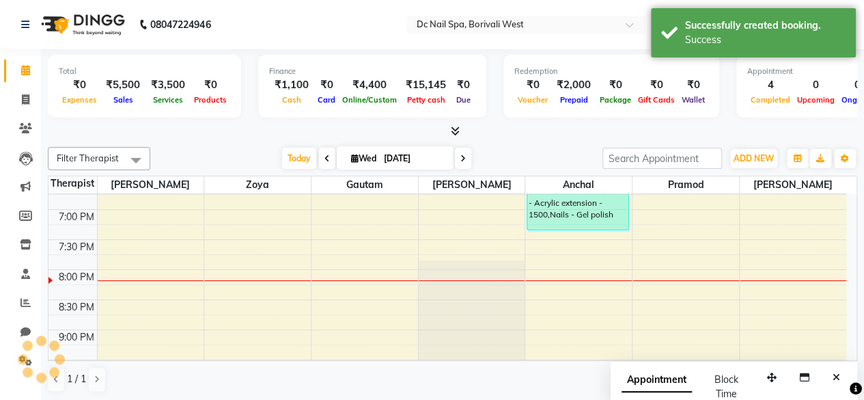
scroll to position [0, 0]
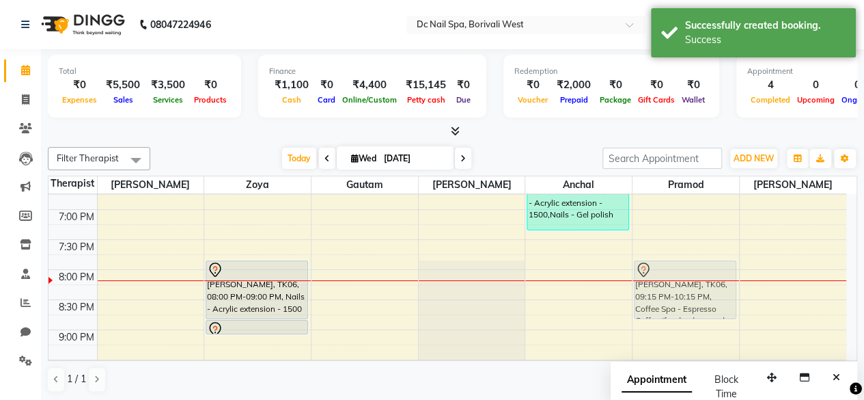
drag, startPoint x: 673, startPoint y: 342, endPoint x: 674, endPoint y: 268, distance: 73.8
click at [674, 268] on div "[PERSON_NAME], TK06, 09:15 PM-10:15 PM, Coffee Spa - Espresso Coffee (for dry d…" at bounding box center [685, 89] width 107 height 841
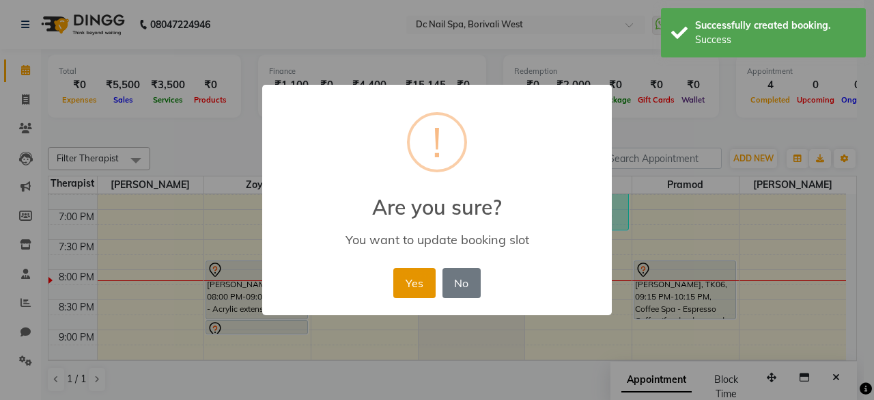
click at [419, 281] on button "Yes" at bounding box center [414, 283] width 42 height 30
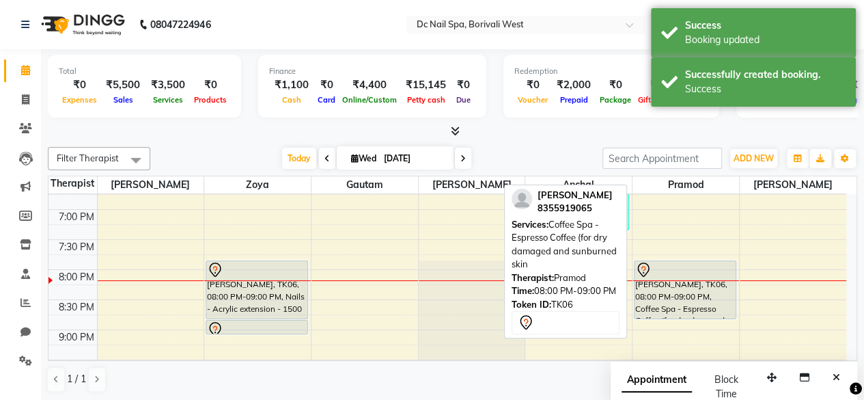
click at [680, 269] on div at bounding box center [685, 270] width 100 height 16
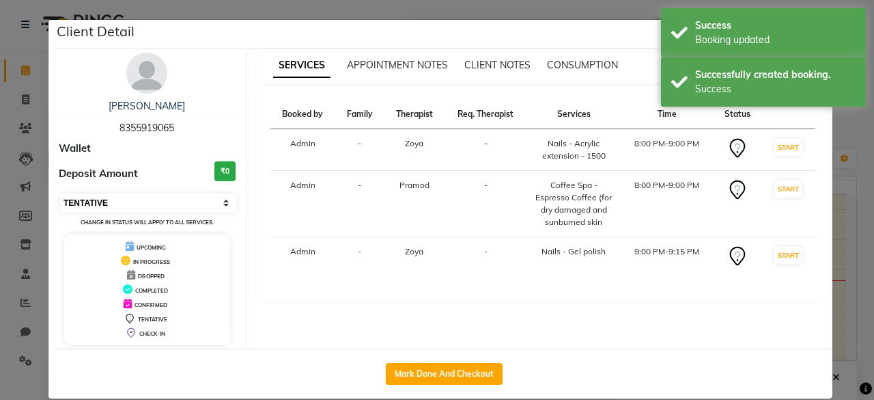
click at [94, 199] on select "Select IN SERVICE CONFIRMED TENTATIVE CHECK IN MARK DONE DROPPED UPCOMING" at bounding box center [148, 202] width 177 height 19
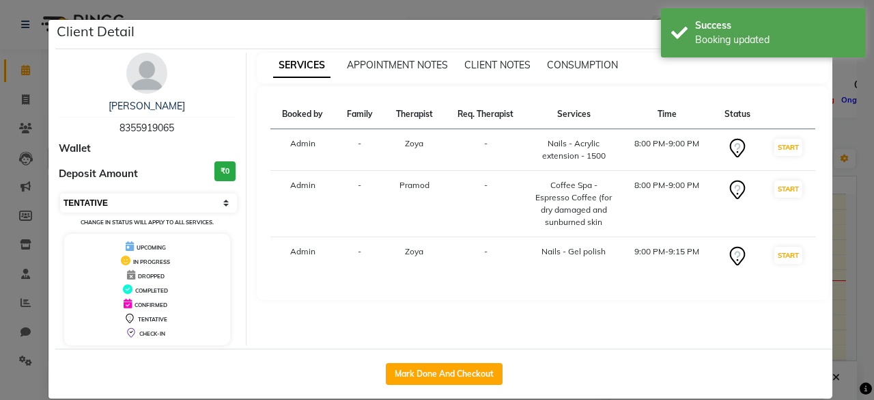
select select "8"
click at [60, 193] on select "Select IN SERVICE CONFIRMED TENTATIVE CHECK IN MARK DONE DROPPED UPCOMING" at bounding box center [148, 202] width 177 height 19
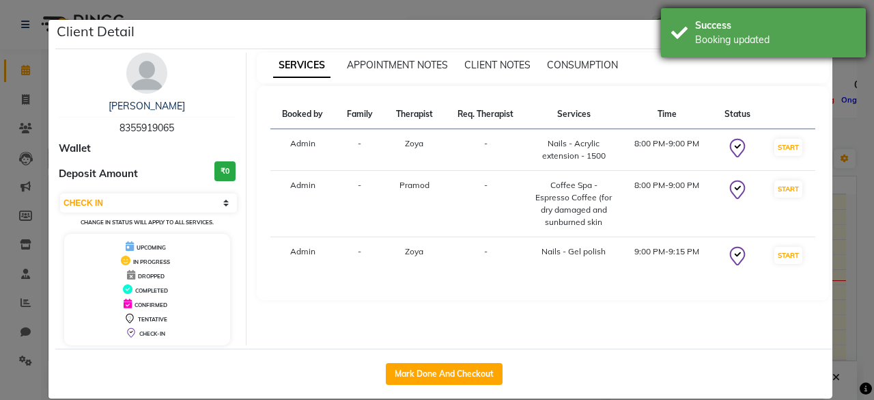
click at [757, 42] on div "Booking updated" at bounding box center [775, 40] width 160 height 14
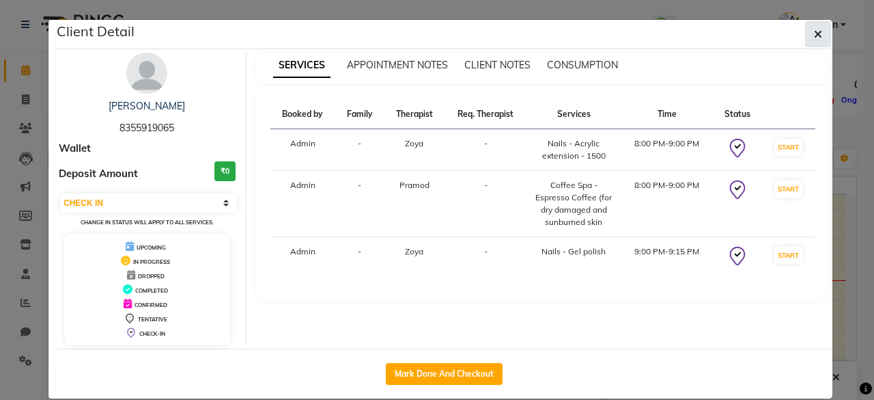
click at [820, 31] on button "button" at bounding box center [818, 34] width 26 height 26
